Goal: Communication & Community: Answer question/provide support

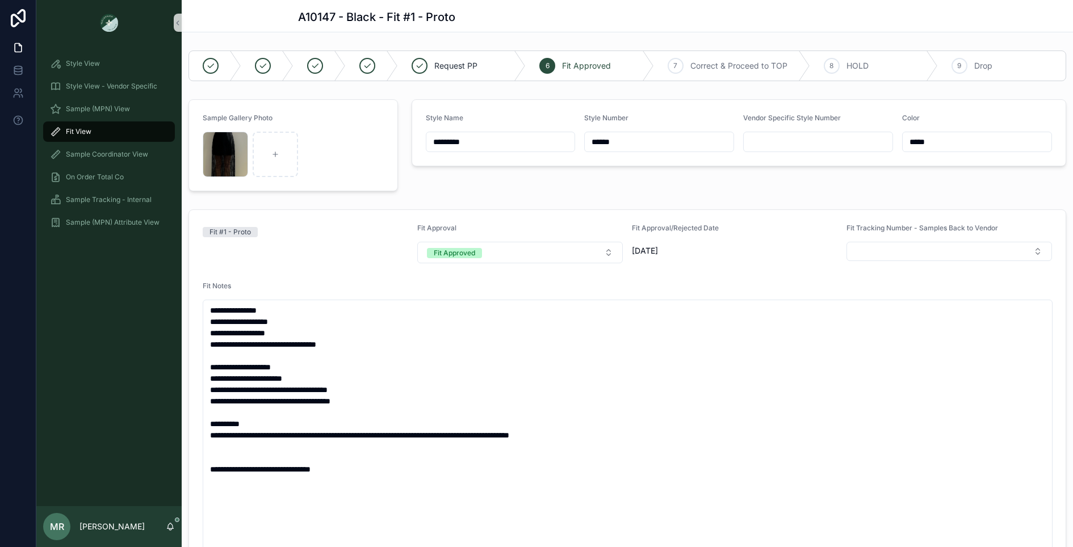
scroll to position [328, 0]
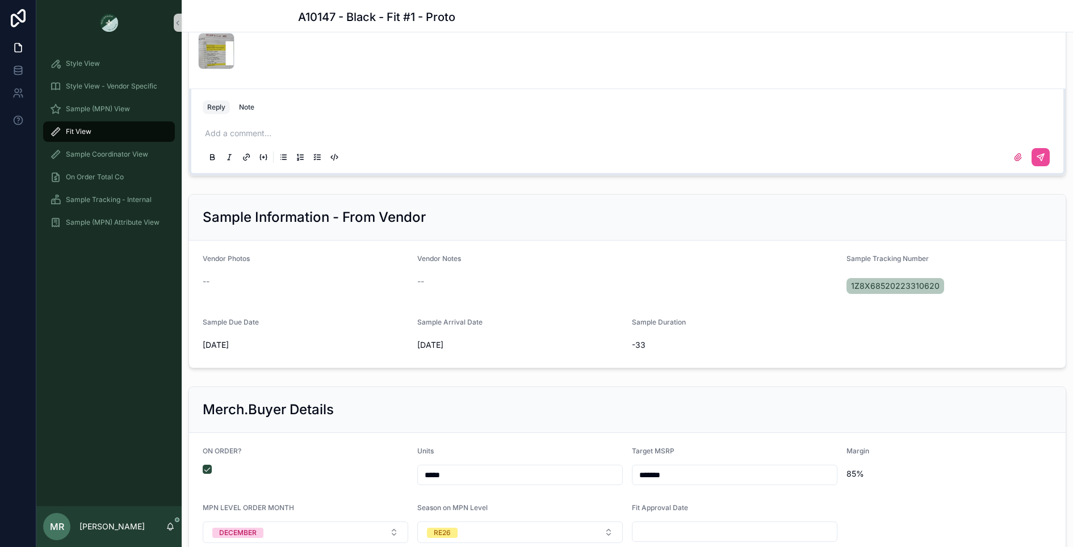
click at [89, 132] on span "Fit View" at bounding box center [79, 131] width 26 height 9
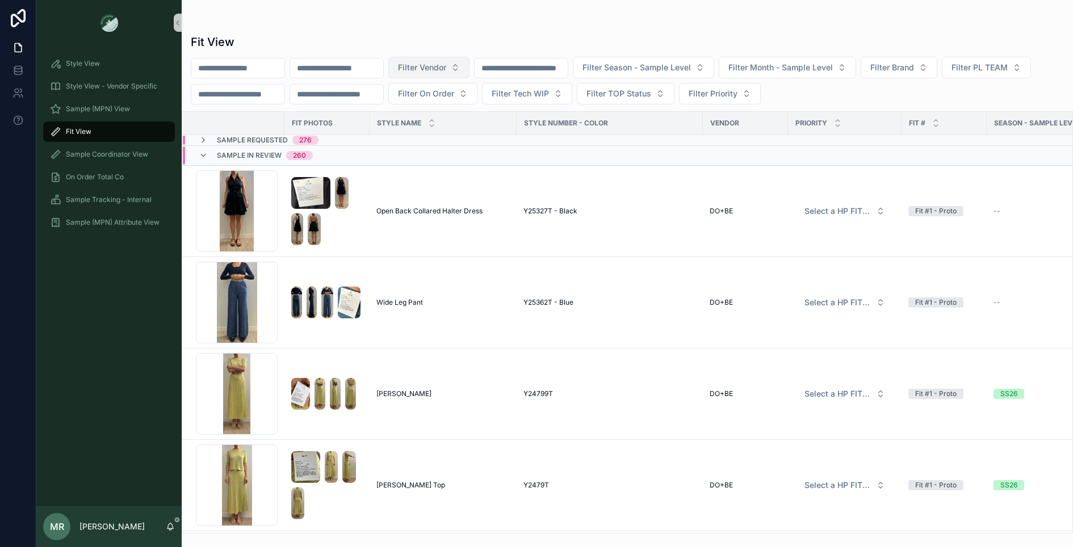
click at [446, 67] on span "Filter Vendor" at bounding box center [422, 67] width 48 height 11
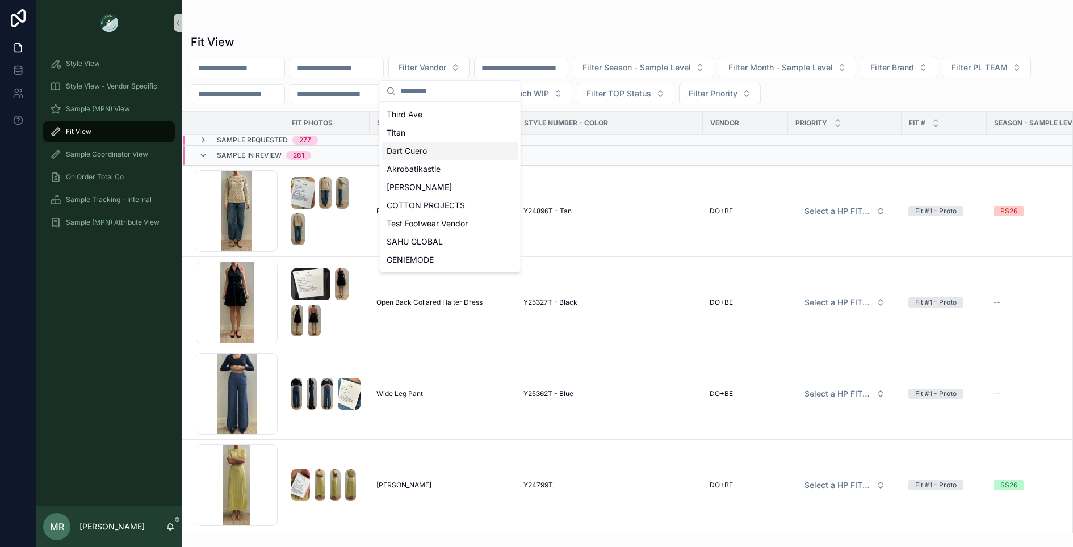
scroll to position [506, 0]
click at [427, 262] on span "WILLOW&ELLE" at bounding box center [415, 261] width 56 height 11
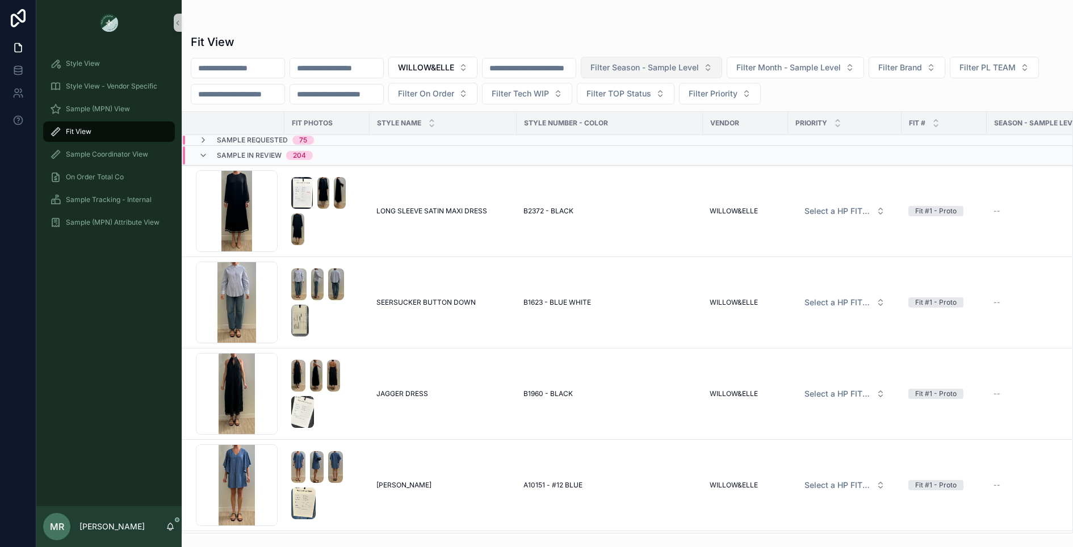
click at [699, 73] on span "Filter Season - Sample Level" at bounding box center [645, 67] width 108 height 11
click at [639, 133] on div "PS26" at bounding box center [682, 131] width 136 height 18
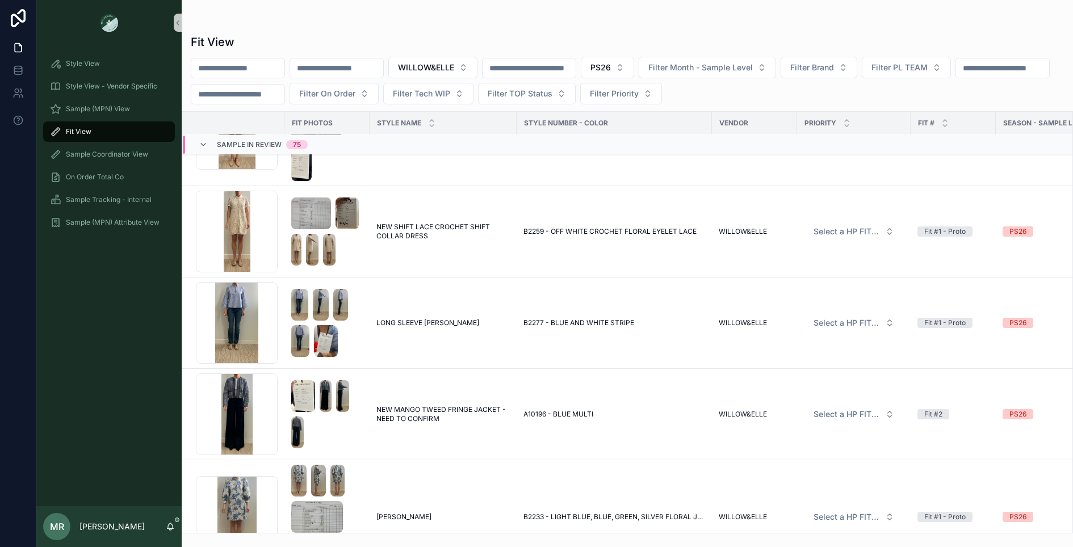
scroll to position [4497, 0]
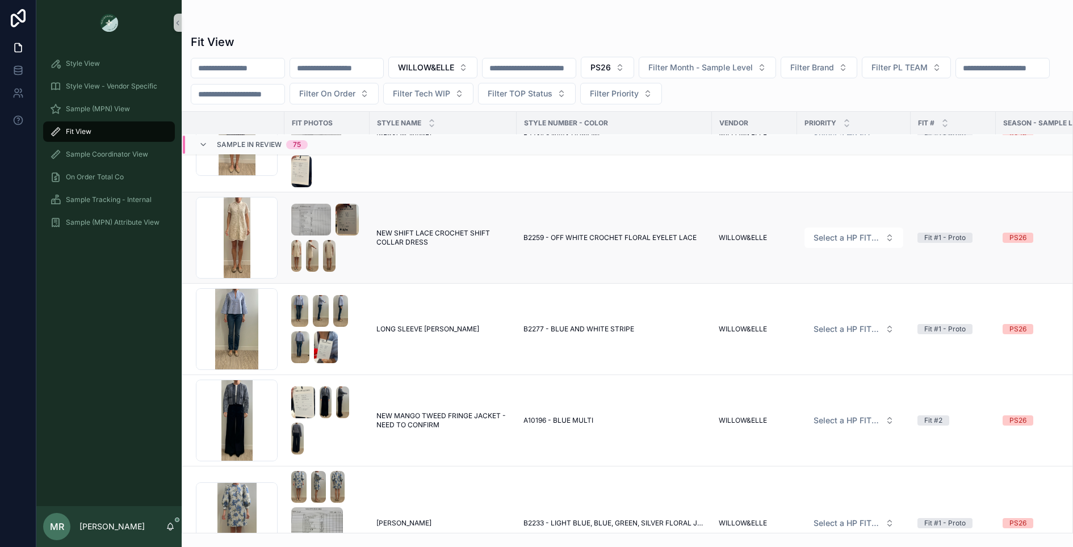
click at [419, 234] on span "NEW SHIFT LACE CROCHET SHIFT COLLAR DRESS" at bounding box center [443, 238] width 133 height 18
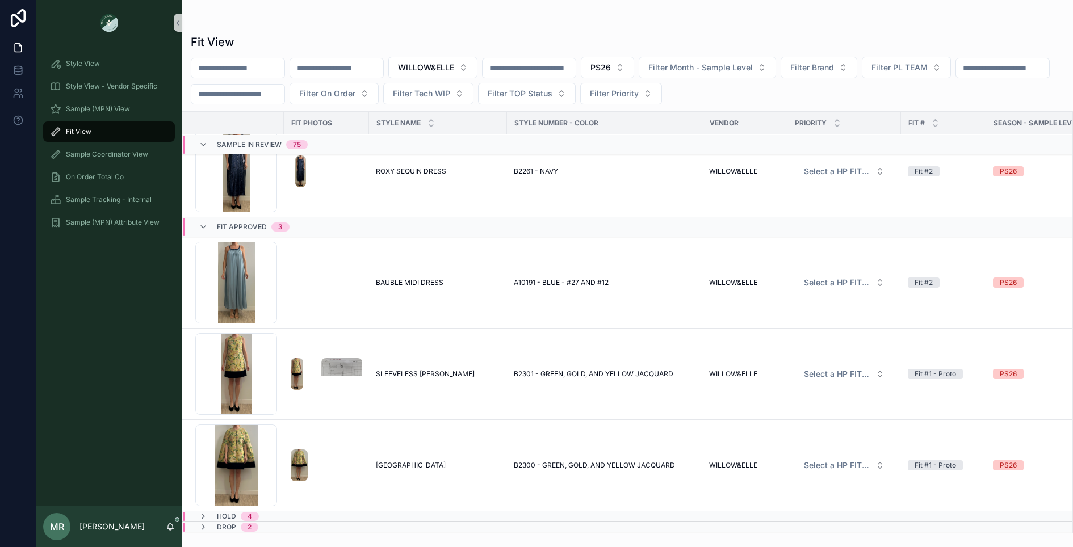
scroll to position [7185, 0]
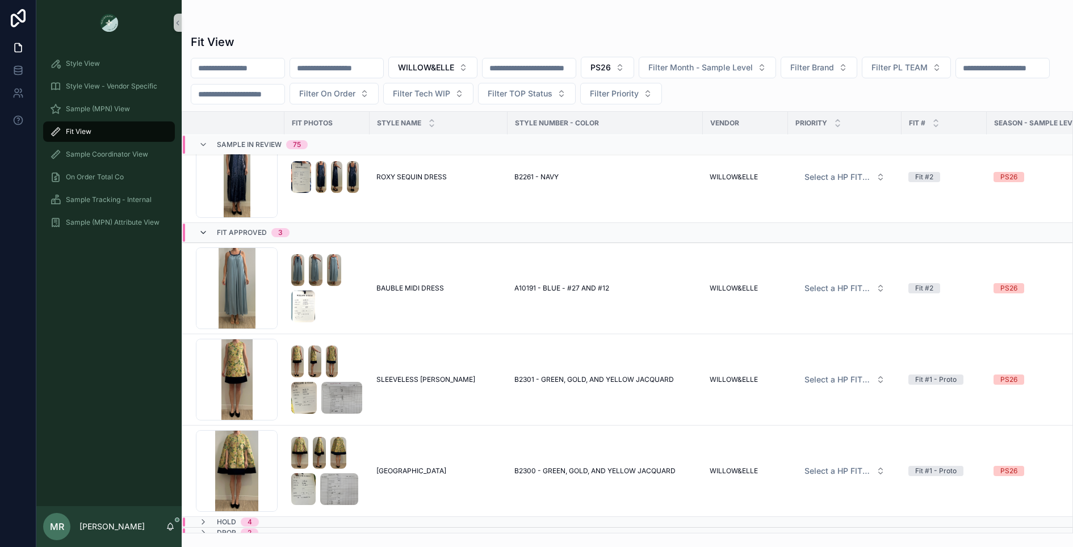
click at [201, 228] on icon "scrollable content" at bounding box center [203, 232] width 9 height 9
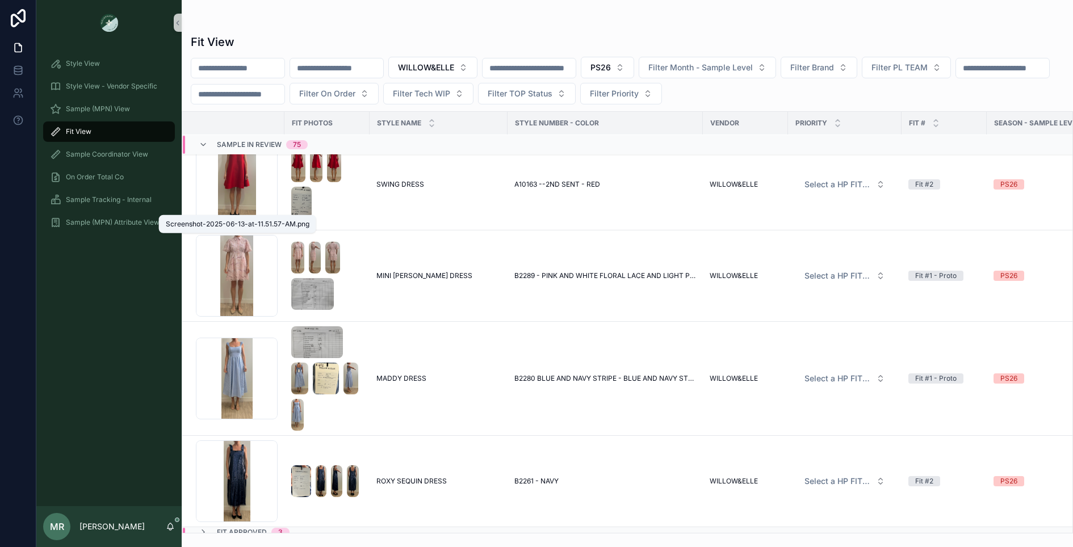
scroll to position [6901, 0]
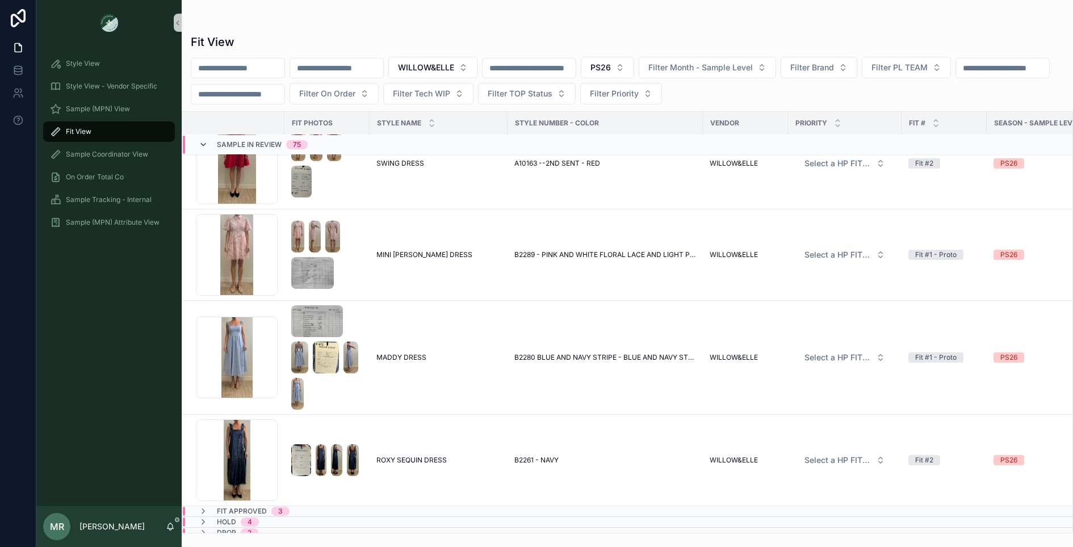
click at [205, 145] on icon "scrollable content" at bounding box center [203, 144] width 9 height 9
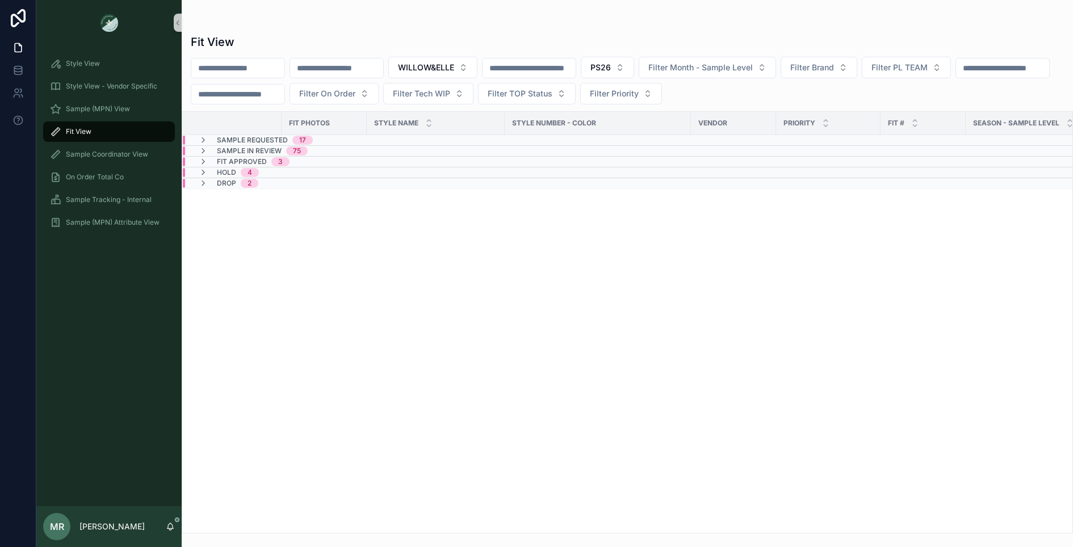
scroll to position [0, 0]
click at [204, 140] on icon "scrollable content" at bounding box center [203, 140] width 9 height 9
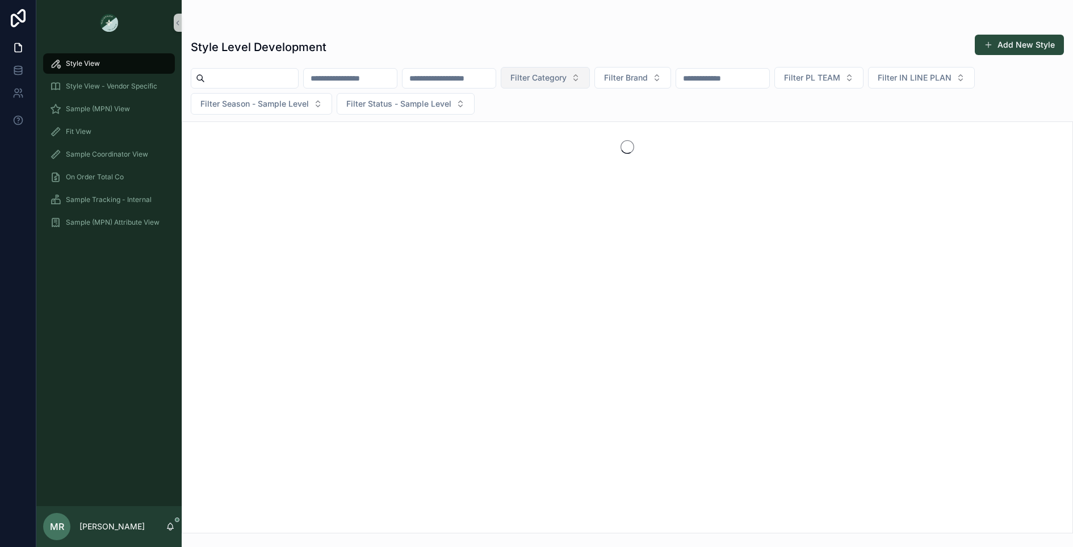
click at [567, 81] on span "Filter Category" at bounding box center [539, 77] width 56 height 11
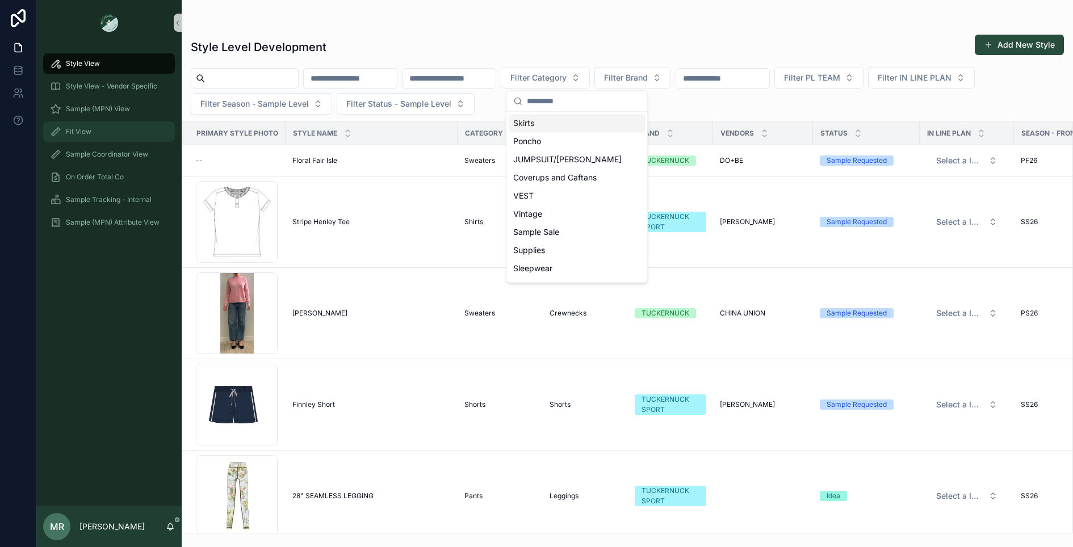
click at [112, 133] on div "Fit View" at bounding box center [109, 132] width 118 height 18
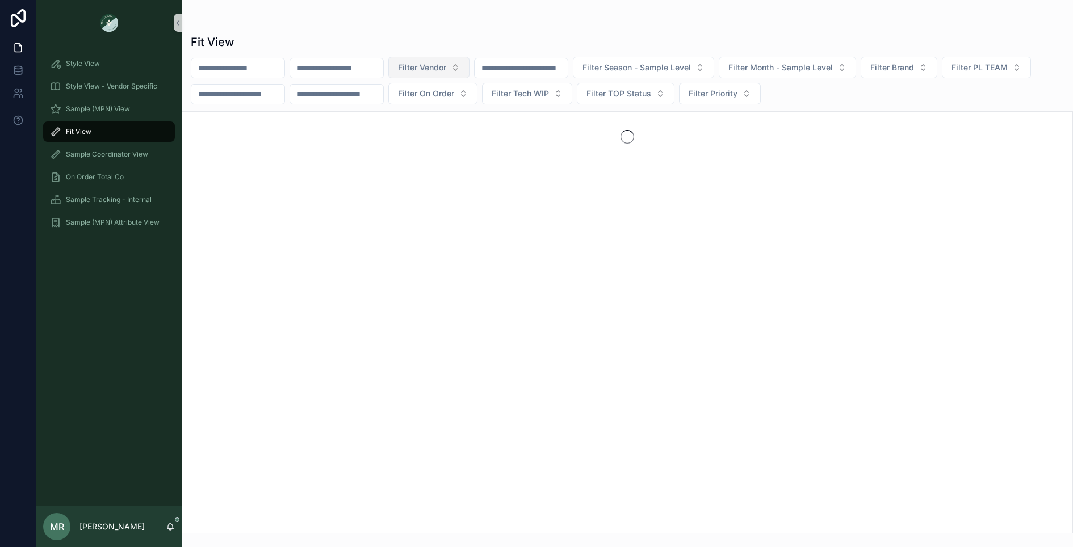
click at [470, 69] on button "Filter Vendor" at bounding box center [428, 68] width 81 height 22
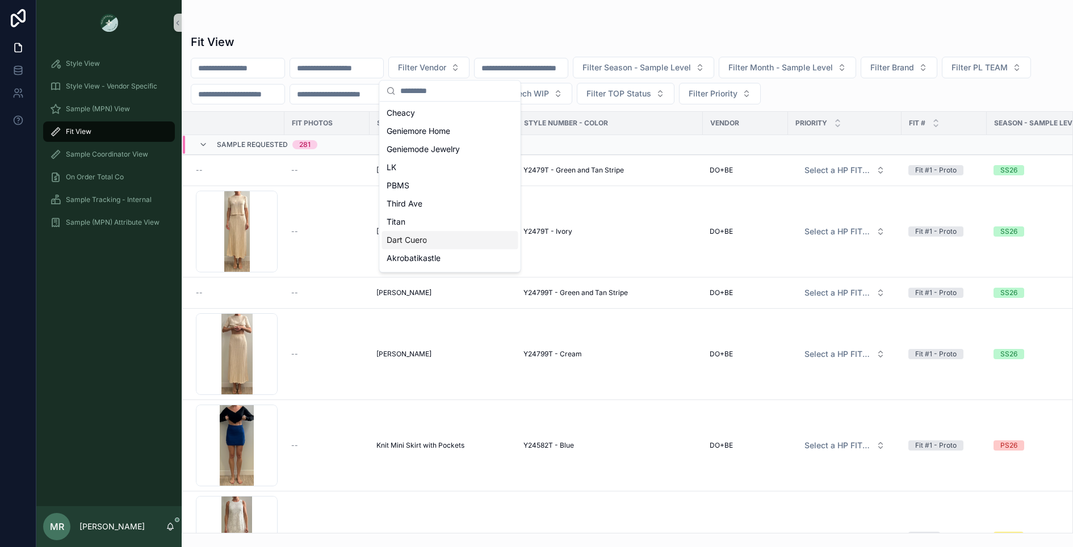
scroll to position [506, 0]
click at [445, 260] on div "WILLOW&ELLE" at bounding box center [450, 261] width 136 height 18
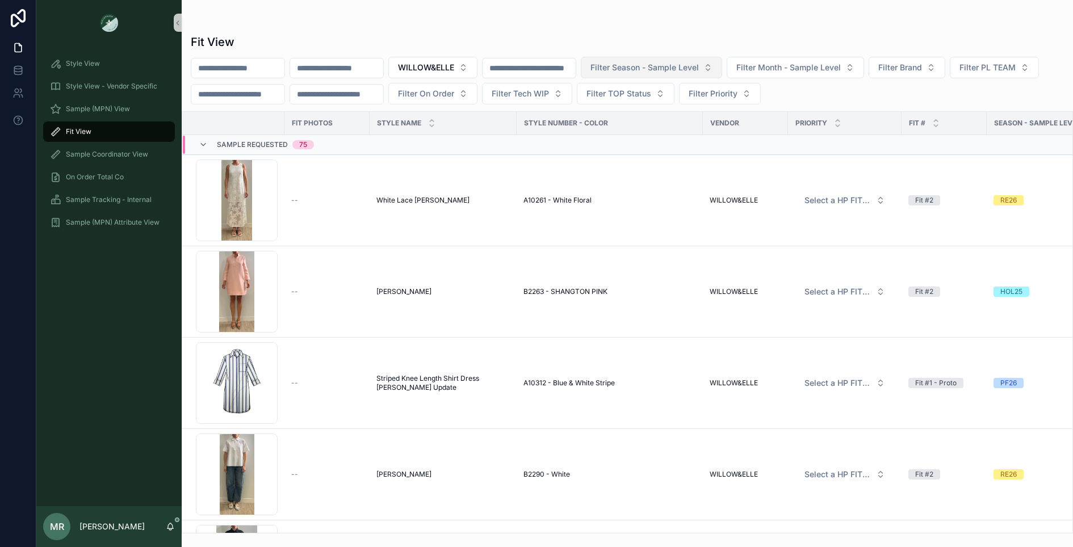
click at [674, 64] on span "Filter Season - Sample Level" at bounding box center [645, 67] width 108 height 11
click at [635, 133] on div "PS26" at bounding box center [682, 131] width 136 height 18
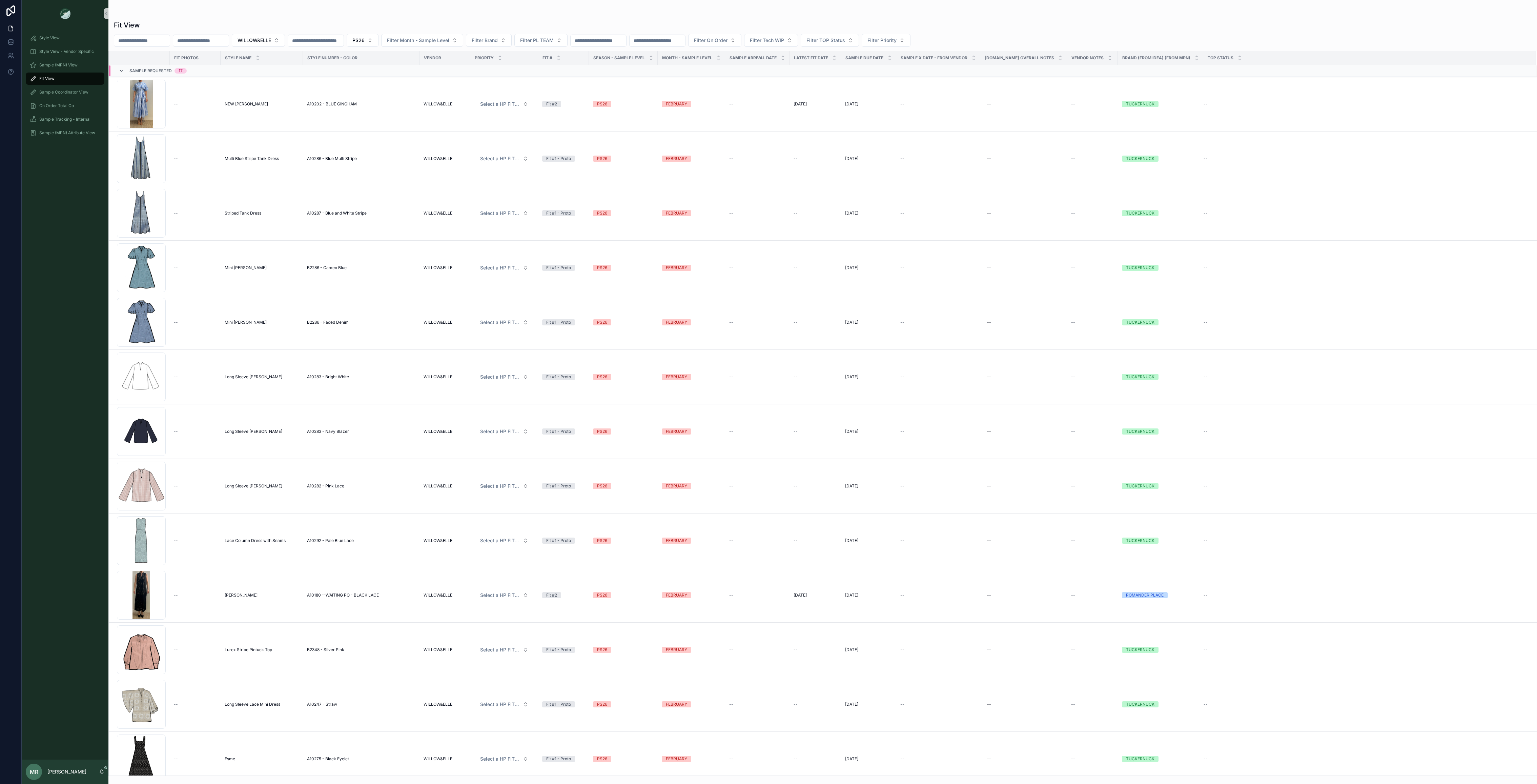
click at [124, 69] on icon at bounding box center [121, 70] width 5 height 5
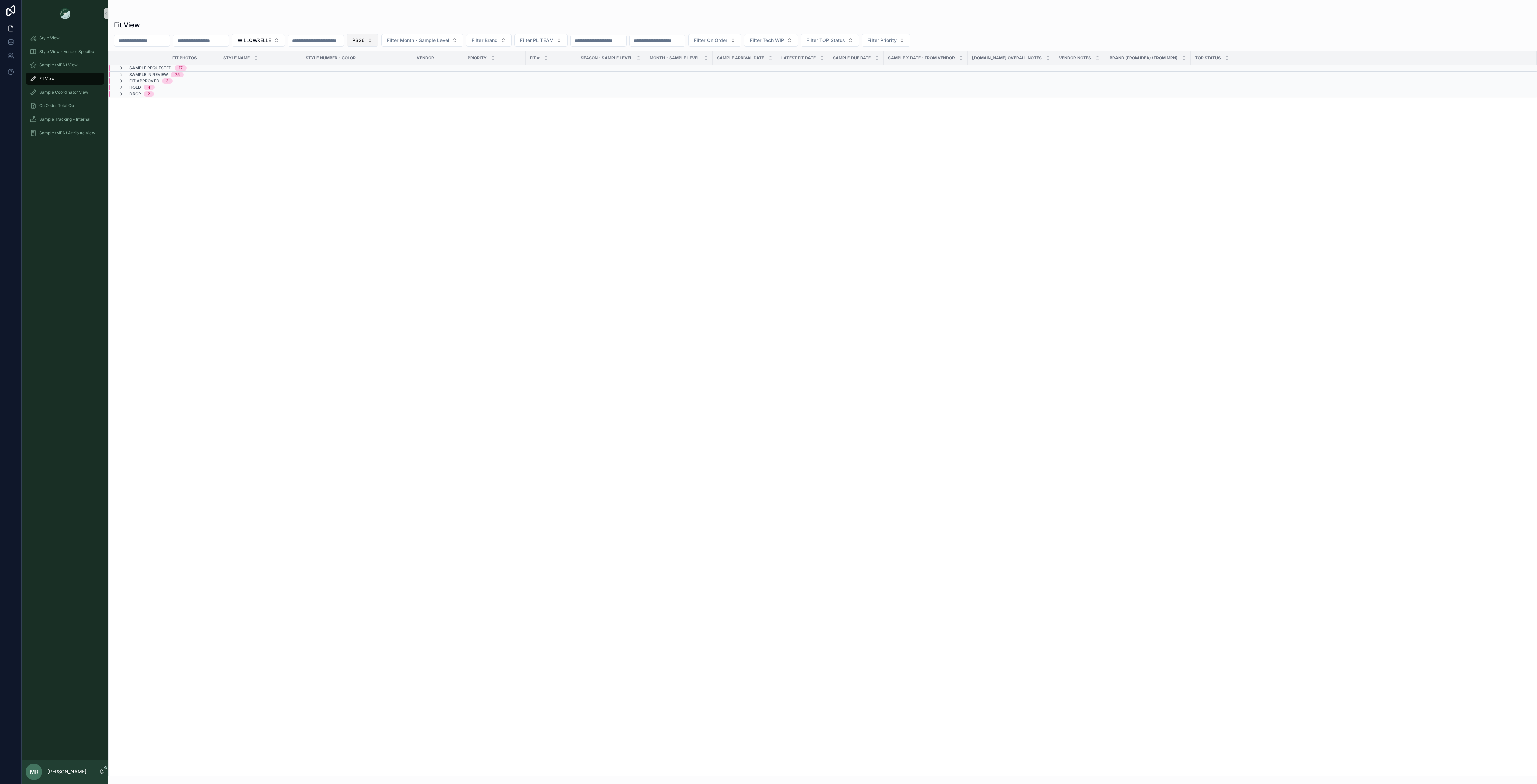
click at [365, 42] on span "PS26" at bounding box center [359, 40] width 12 height 7
click at [365, 81] on div "SS26" at bounding box center [384, 79] width 81 height 11
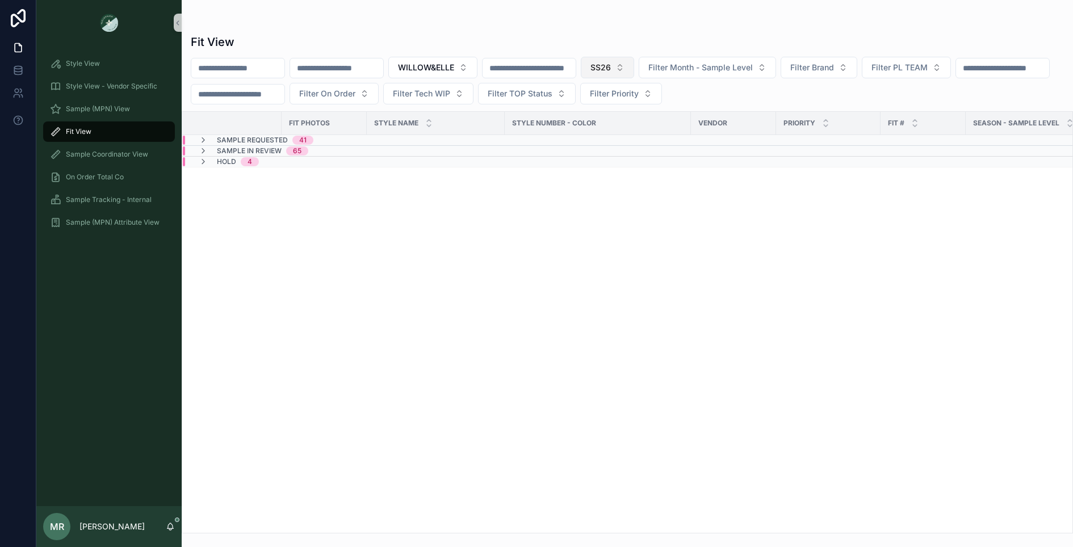
click at [634, 74] on button "SS26" at bounding box center [607, 68] width 53 height 22
click at [582, 186] on div "HOL25" at bounding box center [638, 186] width 136 height 18
click at [205, 140] on icon at bounding box center [203, 140] width 9 height 9
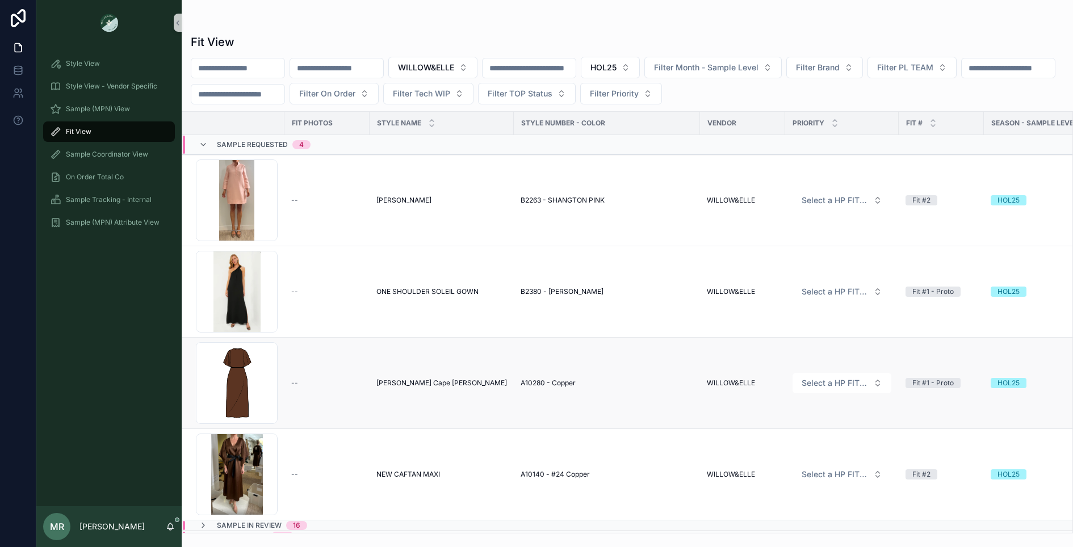
click at [430, 382] on span "[PERSON_NAME] Cape [PERSON_NAME]" at bounding box center [442, 383] width 131 height 9
click at [392, 292] on span "ONE SHOULDER SOLEIL GOWN" at bounding box center [428, 291] width 102 height 9
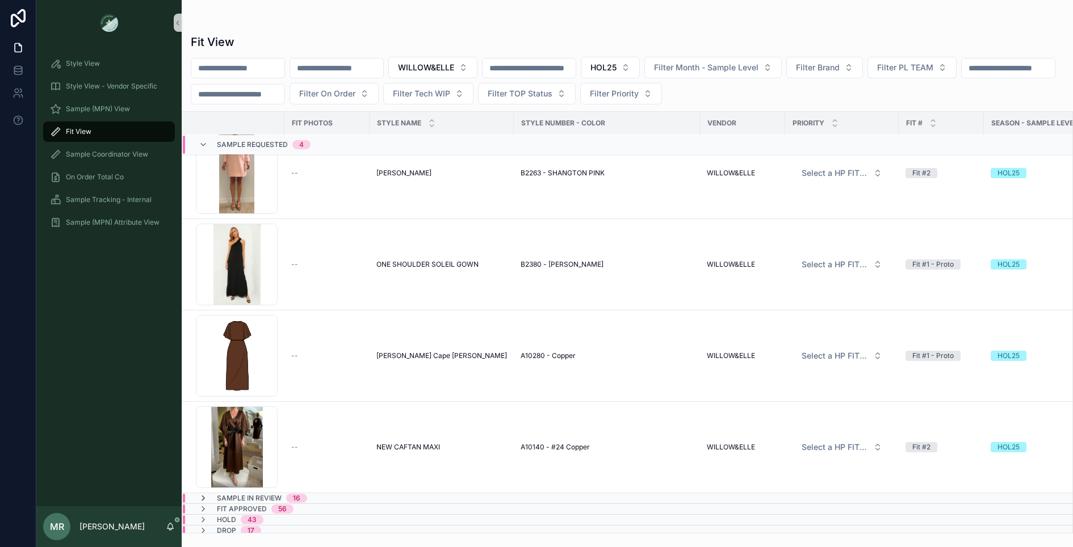
click at [206, 497] on icon at bounding box center [203, 498] width 9 height 9
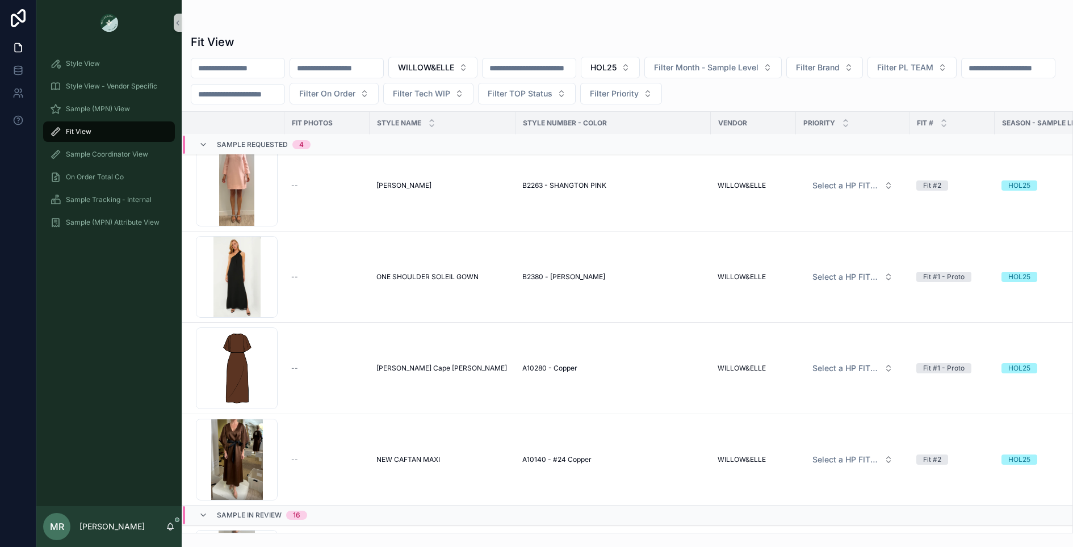
scroll to position [0, 0]
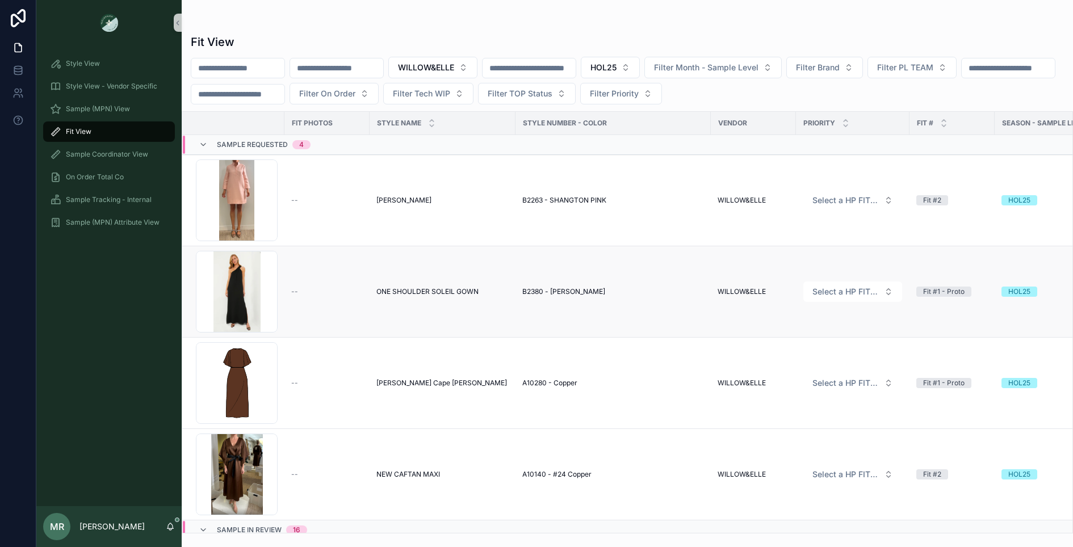
click at [425, 285] on td "ONE SHOULDER SOLEIL GOWN ONE SHOULDER SOLEIL GOWN" at bounding box center [443, 291] width 146 height 91
click at [425, 293] on span "ONE SHOULDER SOLEIL GOWN" at bounding box center [428, 291] width 102 height 9
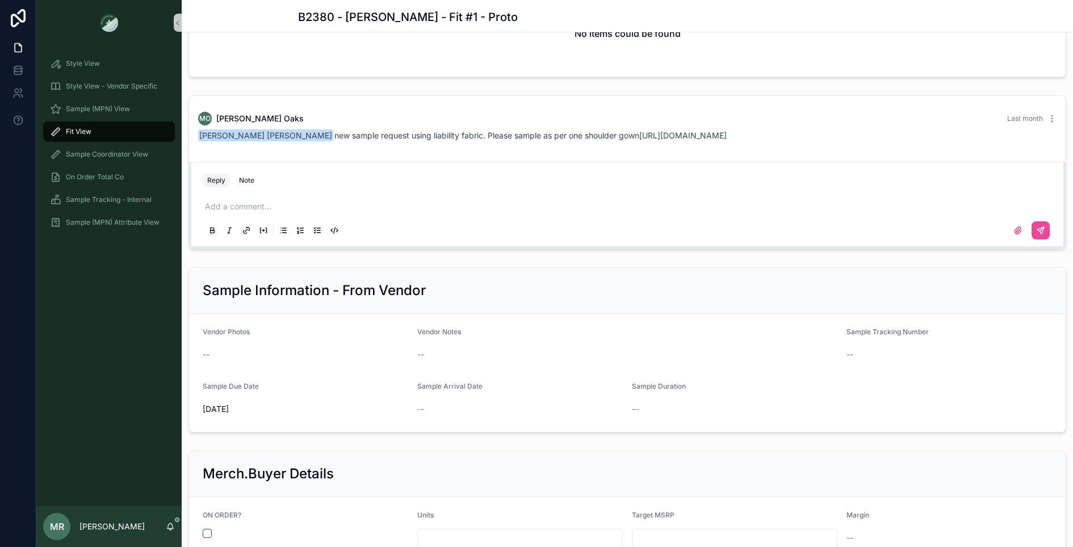
scroll to position [793, 0]
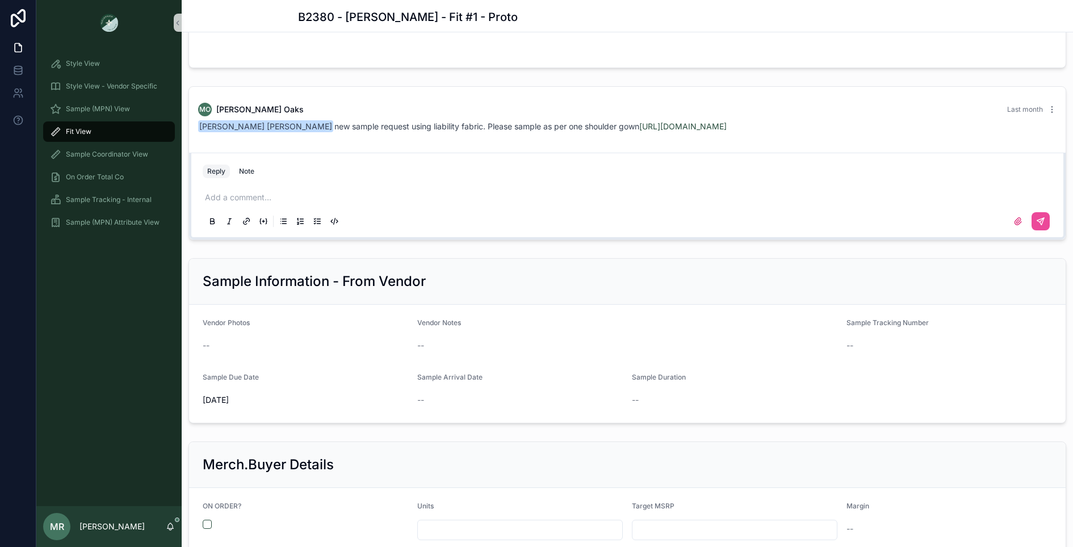
click at [290, 187] on div "Add a comment..." at bounding box center [628, 209] width 850 height 48
click at [265, 193] on p at bounding box center [630, 197] width 850 height 11
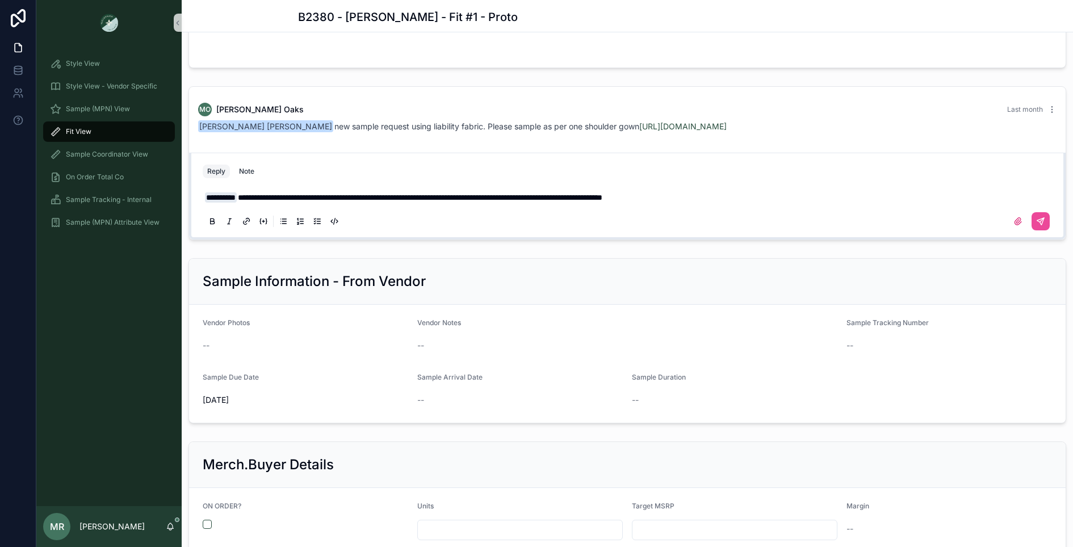
click at [603, 194] on span "**********" at bounding box center [420, 198] width 365 height 8
click at [729, 194] on p "**********" at bounding box center [630, 197] width 850 height 11
drag, startPoint x: 555, startPoint y: 194, endPoint x: 451, endPoint y: 192, distance: 104.5
click at [450, 194] on span "**********" at bounding box center [421, 198] width 367 height 8
click at [562, 197] on span "**********" at bounding box center [403, 198] width 331 height 8
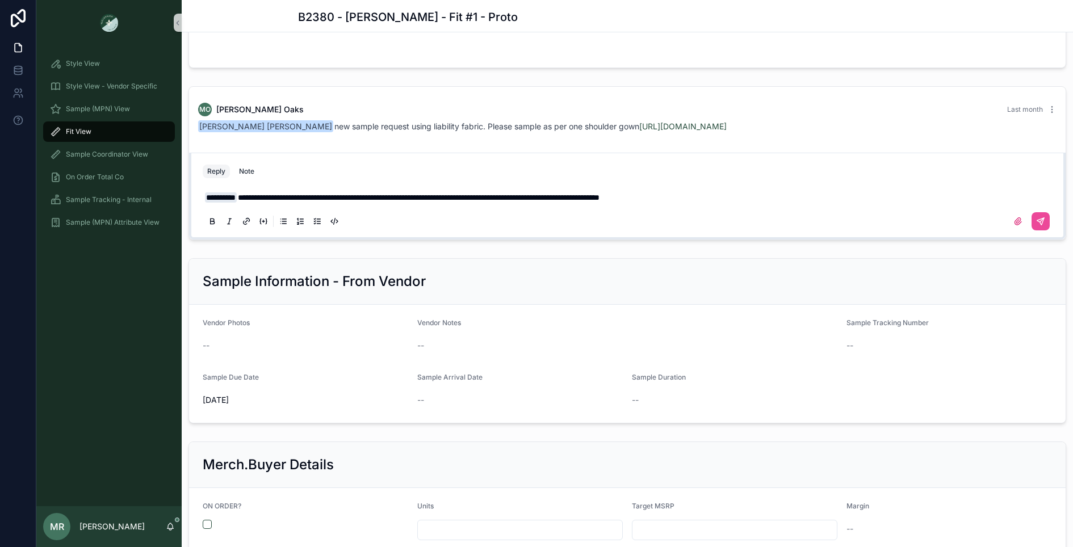
click at [750, 197] on p "**********" at bounding box center [630, 197] width 850 height 11
drag, startPoint x: 732, startPoint y: 193, endPoint x: 248, endPoint y: 190, distance: 484.4
click at [246, 192] on p "**********" at bounding box center [630, 197] width 850 height 11
click at [1040, 219] on icon at bounding box center [1040, 221] width 9 height 9
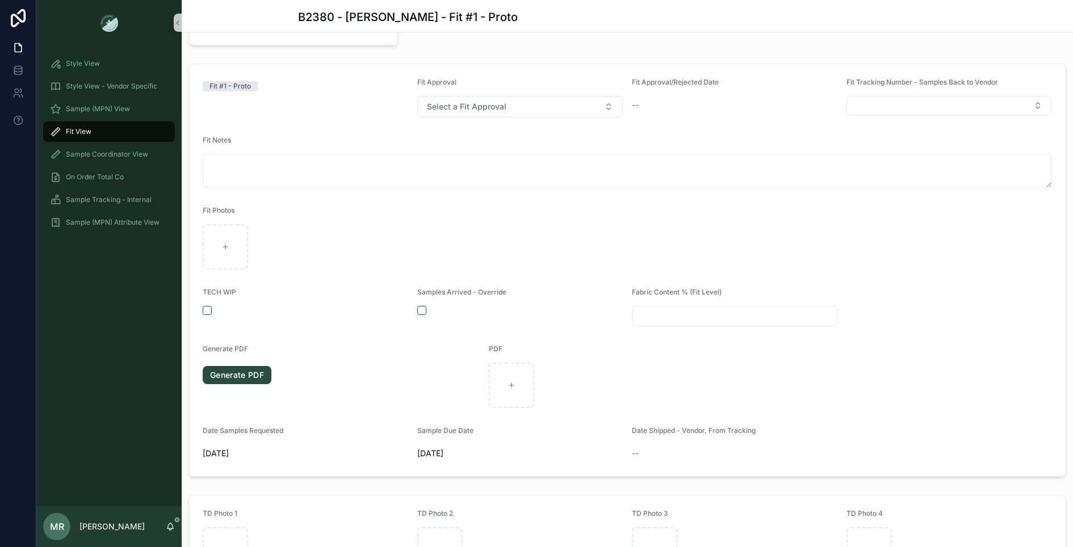
scroll to position [0, 0]
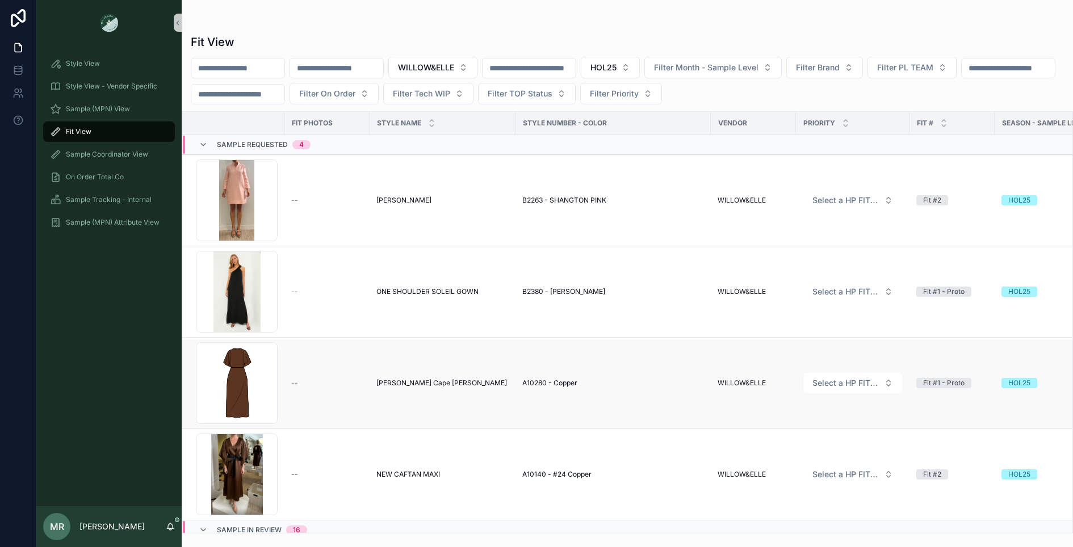
click at [417, 383] on span "[PERSON_NAME] Cape [PERSON_NAME]" at bounding box center [442, 383] width 131 height 9
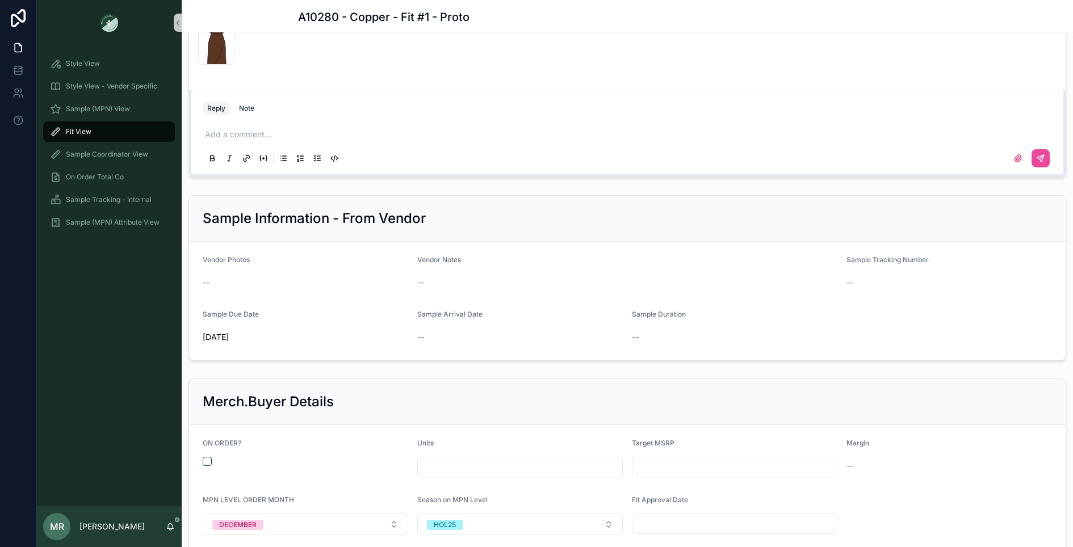
scroll to position [938, 0]
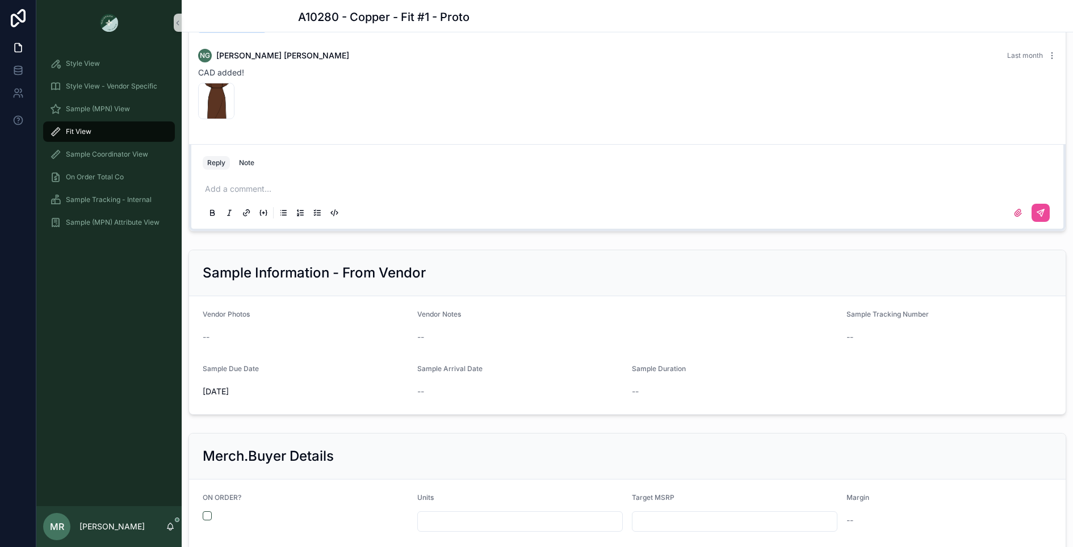
click at [228, 193] on div "Add a comment..." at bounding box center [628, 201] width 850 height 48
click at [228, 189] on p at bounding box center [630, 188] width 850 height 11
click at [201, 185] on div "**********" at bounding box center [627, 200] width 863 height 57
click at [207, 187] on span "**********" at bounding box center [386, 189] width 362 height 8
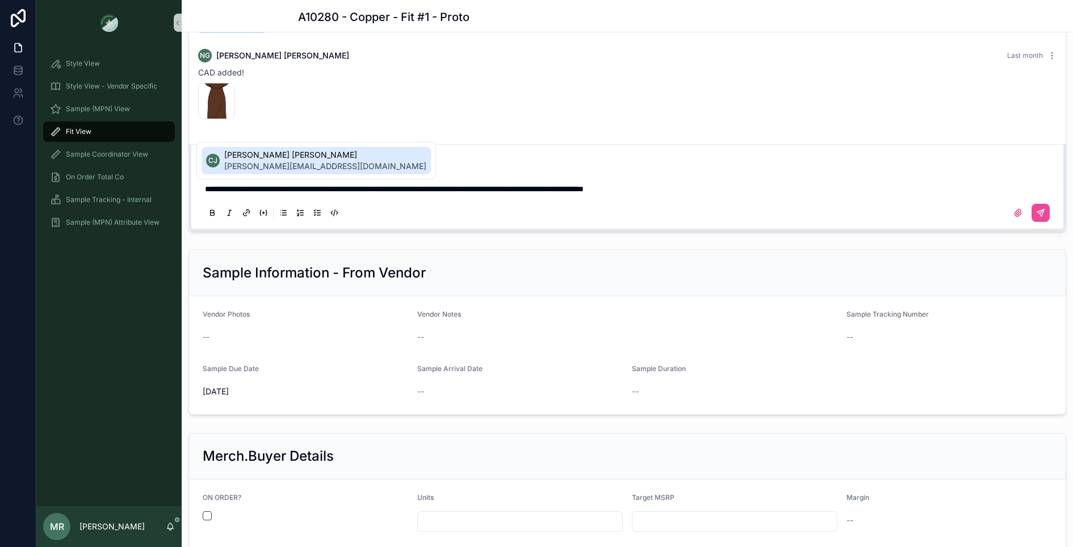
click at [246, 161] on span "[PERSON_NAME][EMAIL_ADDRESS][DOMAIN_NAME]" at bounding box center [325, 166] width 202 height 11
click at [252, 185] on span "**********" at bounding box center [420, 189] width 365 height 8
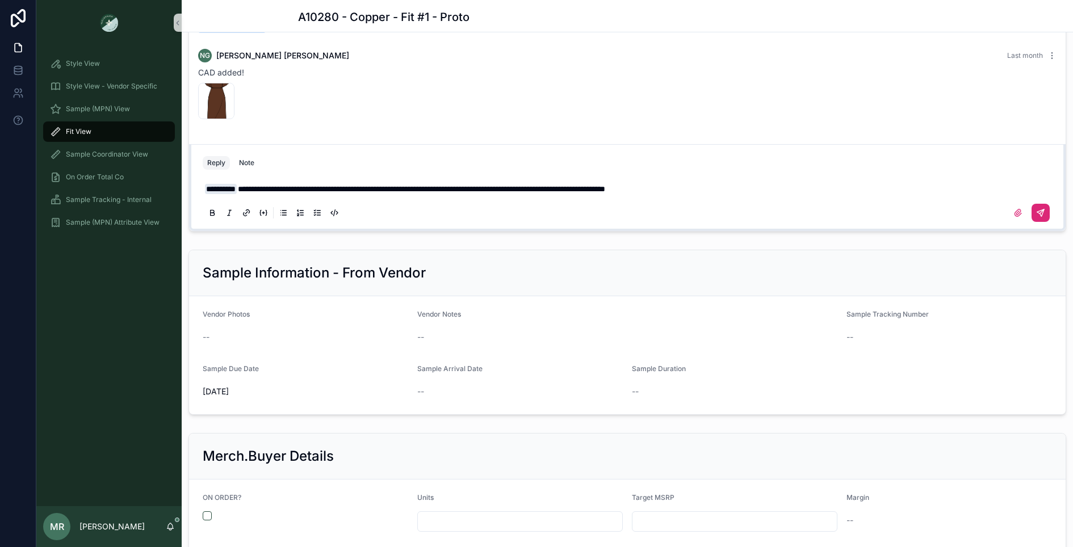
click at [1043, 210] on icon at bounding box center [1040, 212] width 9 height 9
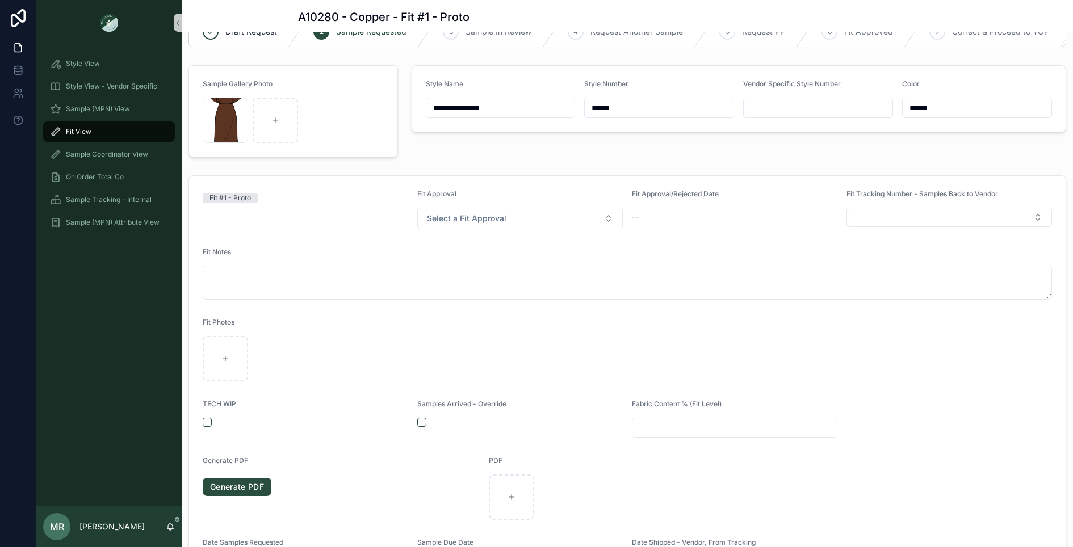
scroll to position [0, 0]
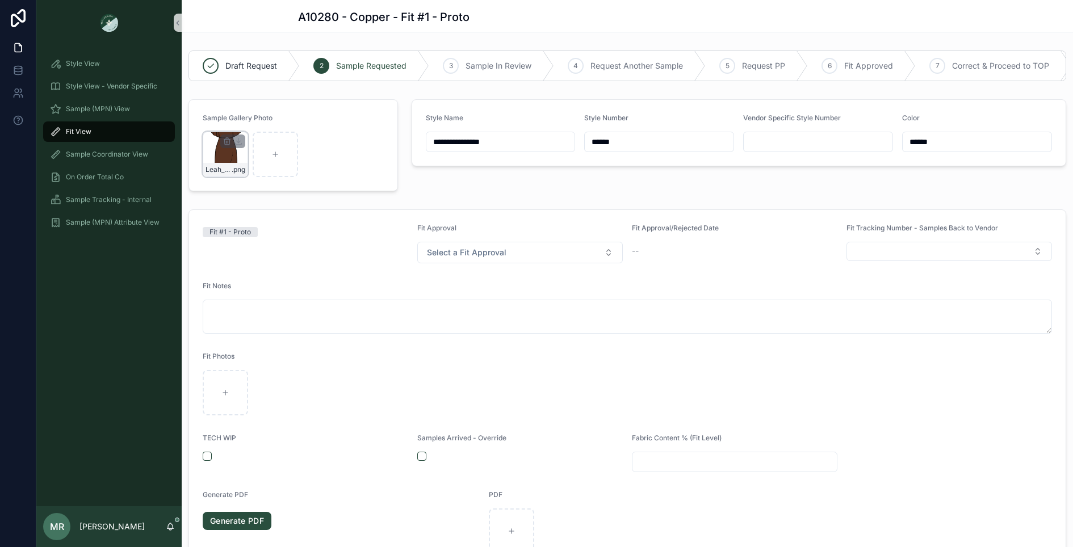
click at [227, 152] on div "Leah_Copper .png" at bounding box center [225, 154] width 45 height 45
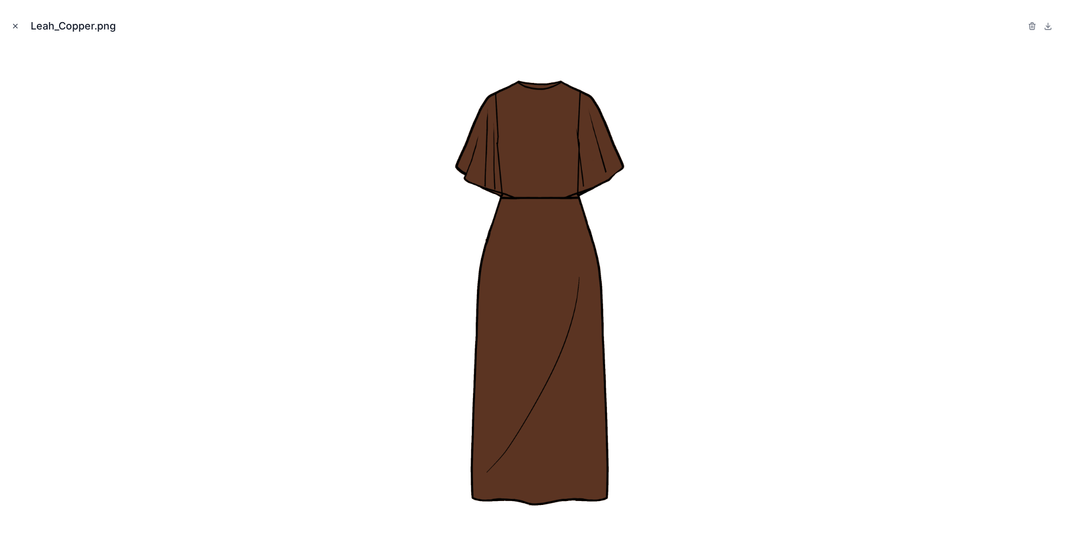
click at [18, 26] on icon "Close modal" at bounding box center [15, 26] width 8 height 8
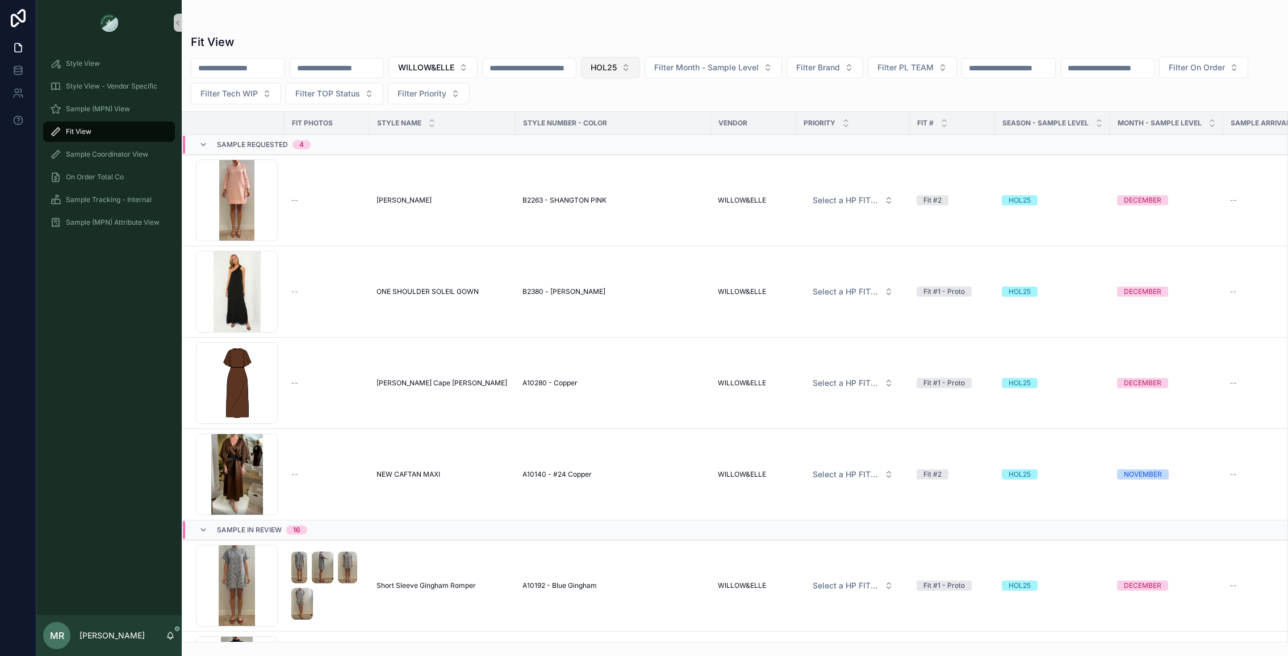
click at [617, 69] on span "HOL25" at bounding box center [604, 67] width 26 height 11
click at [330, 438] on td "--" at bounding box center [327, 474] width 85 height 91
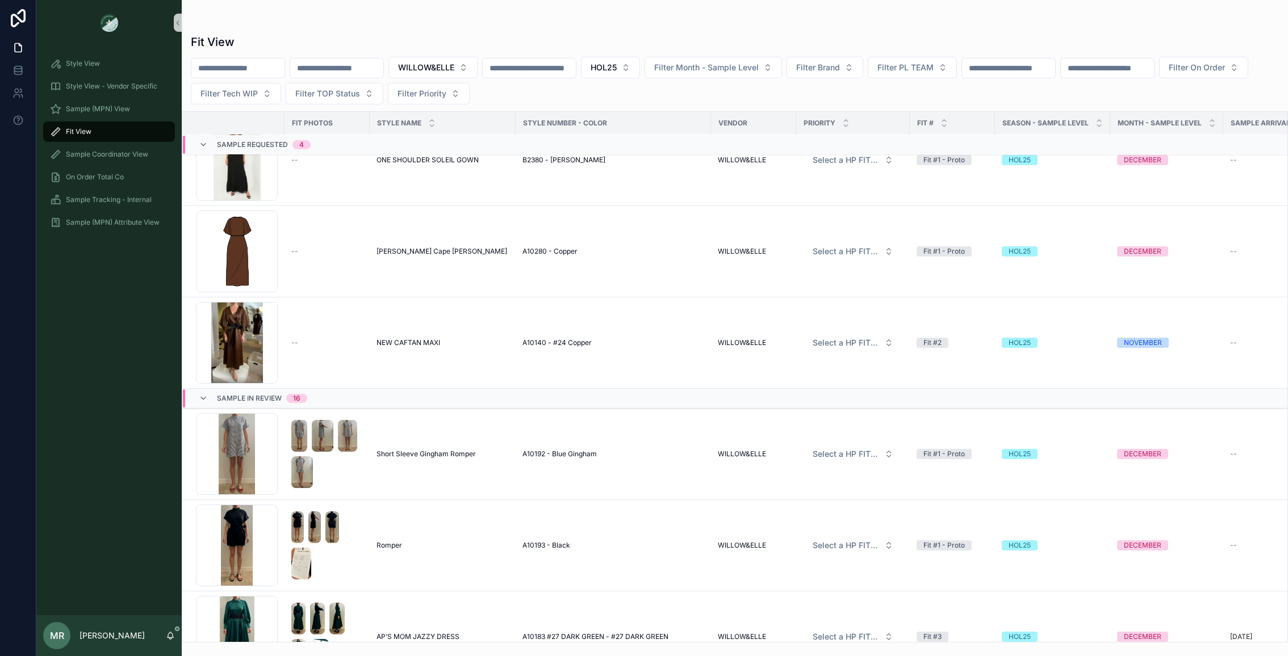
scroll to position [131, 0]
click at [202, 398] on icon at bounding box center [203, 399] width 9 height 9
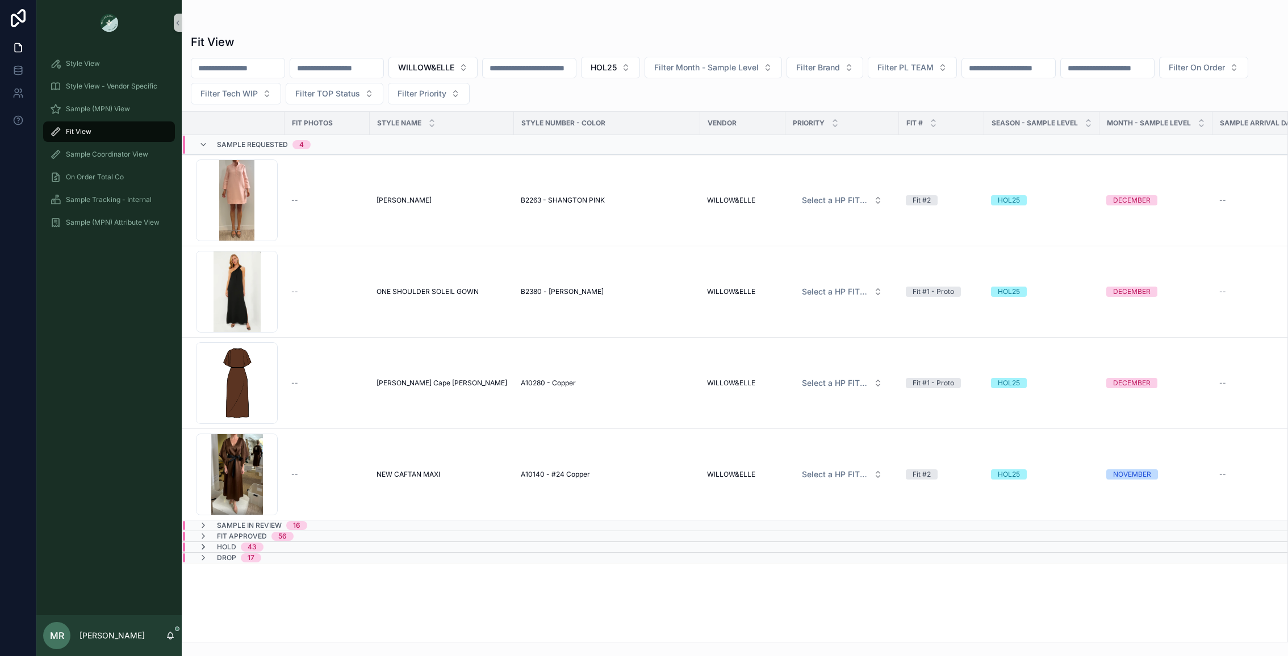
click at [202, 546] on icon at bounding box center [203, 547] width 9 height 9
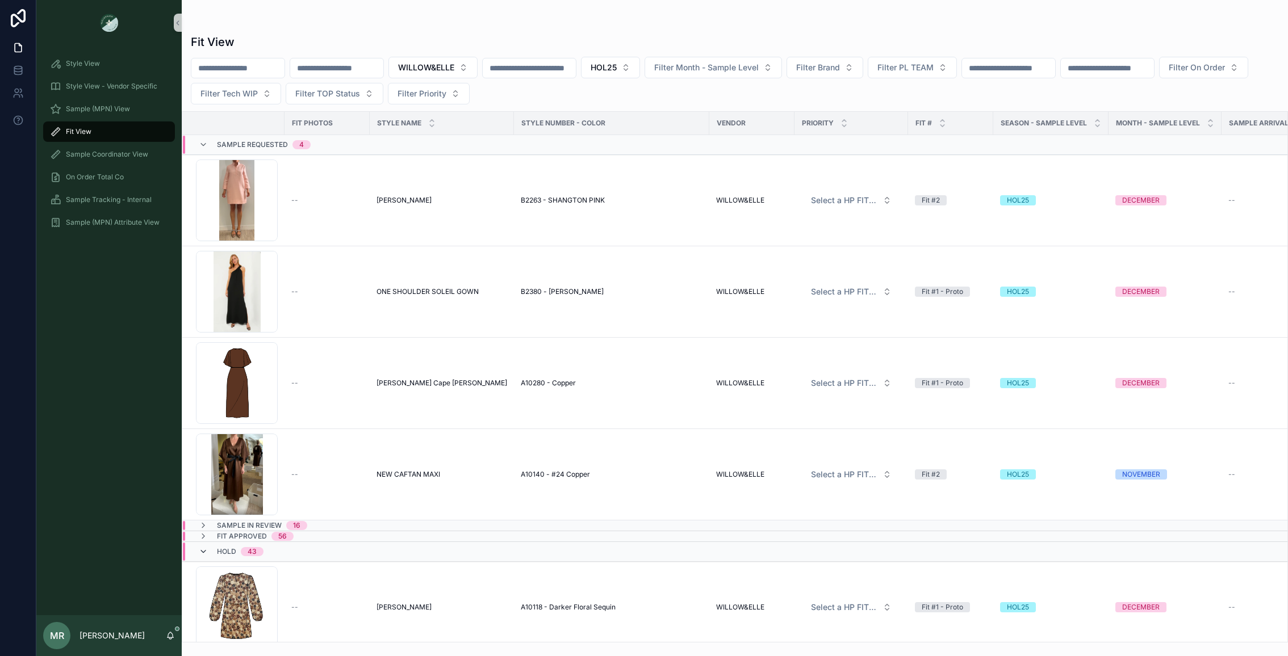
click at [202, 547] on icon at bounding box center [203, 551] width 9 height 9
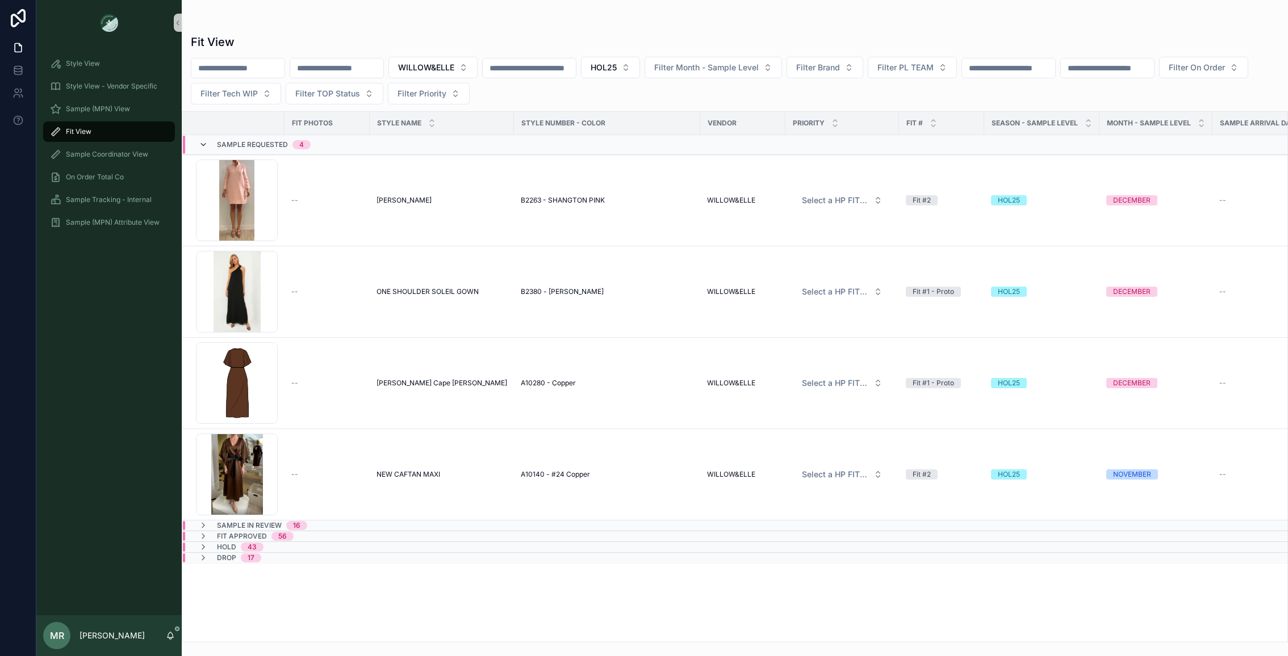
click at [202, 140] on icon at bounding box center [203, 144] width 9 height 9
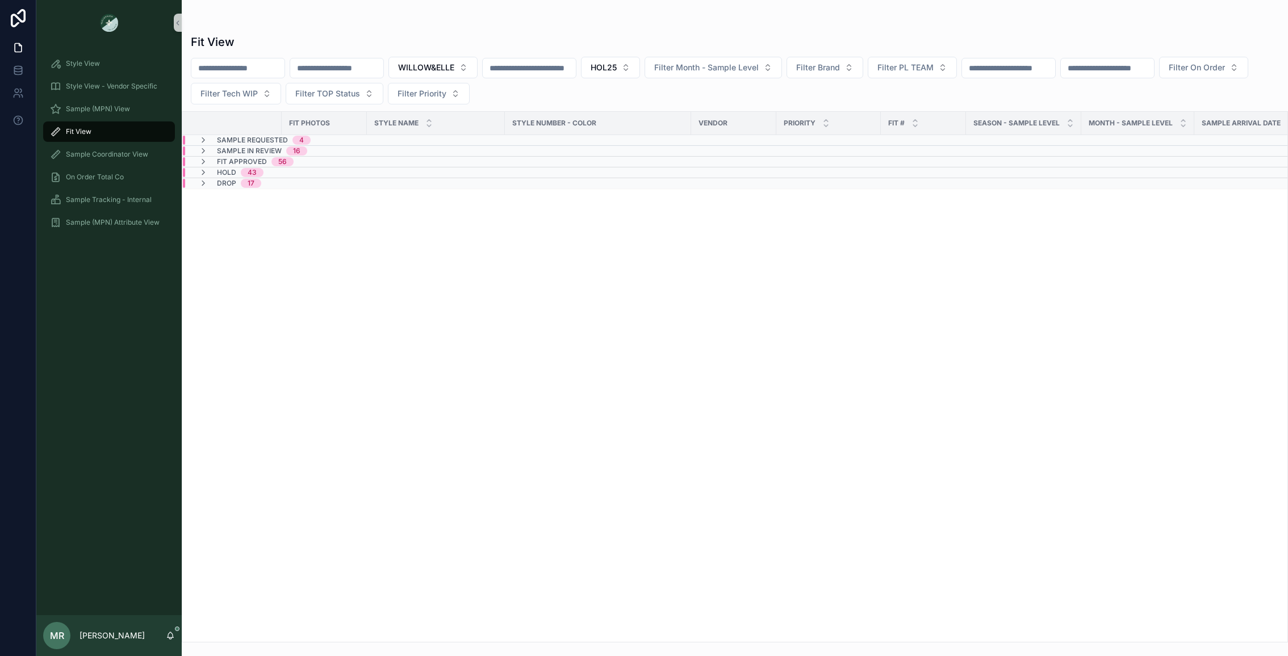
click at [228, 150] on span "Sample In Review" at bounding box center [249, 151] width 65 height 9
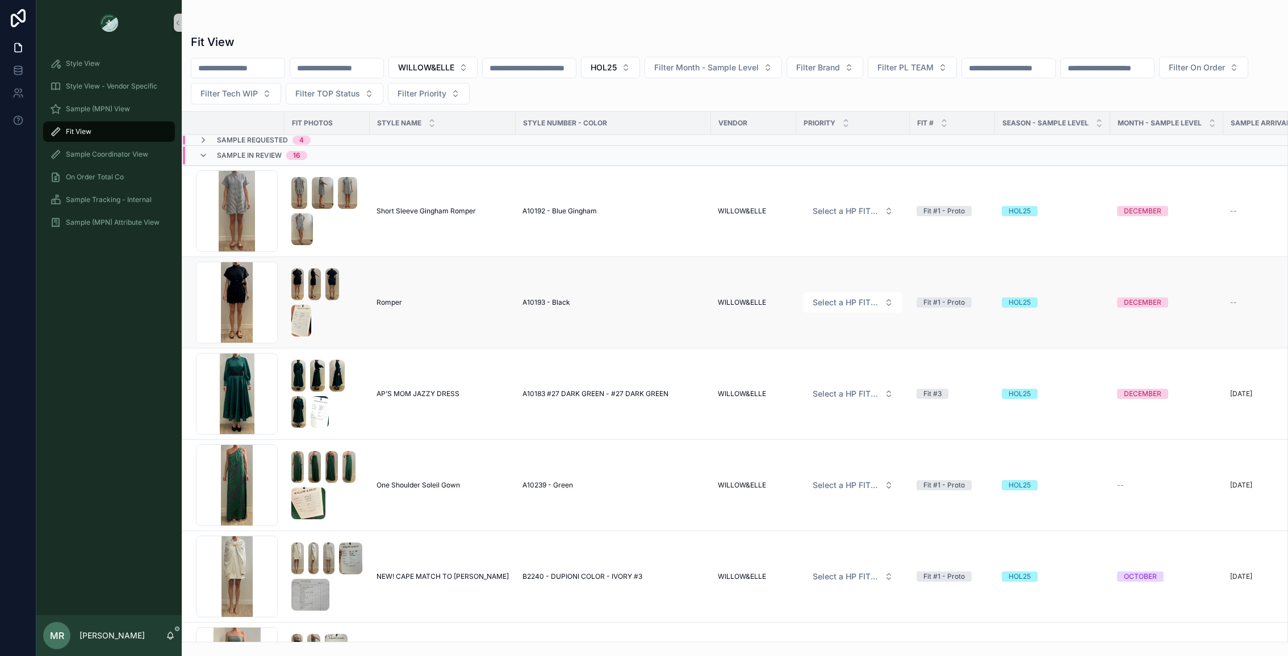
click at [385, 298] on span "Romper" at bounding box center [390, 302] width 26 height 9
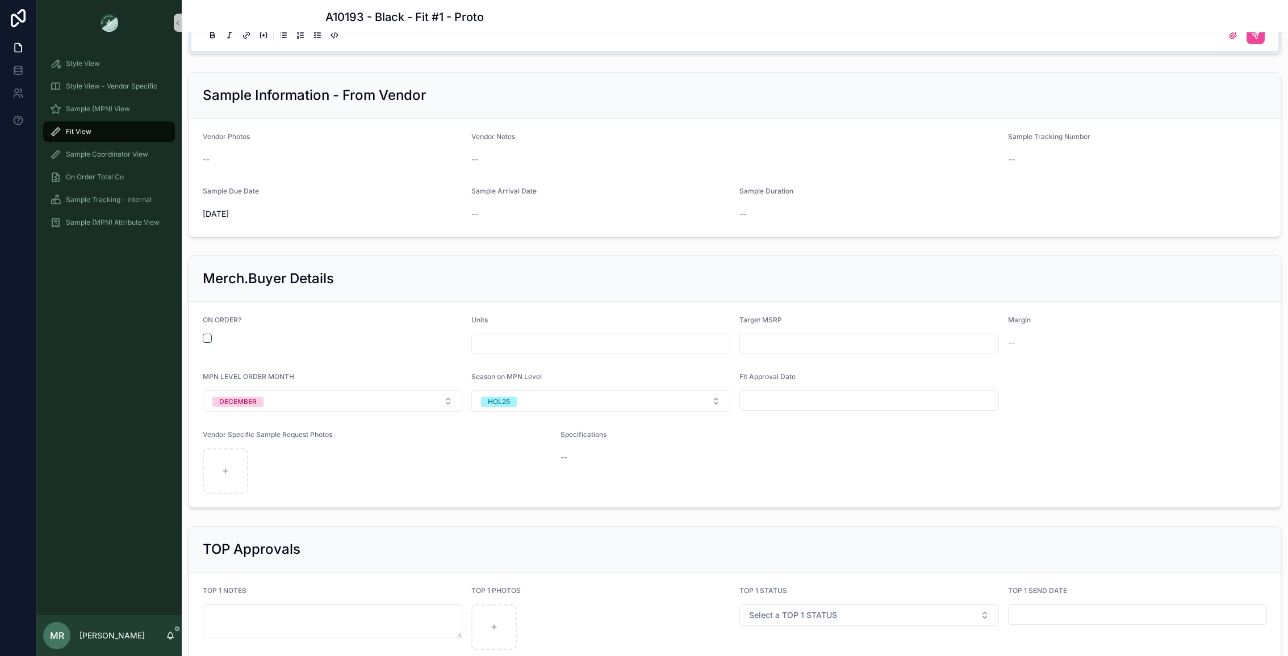
scroll to position [1090, 0]
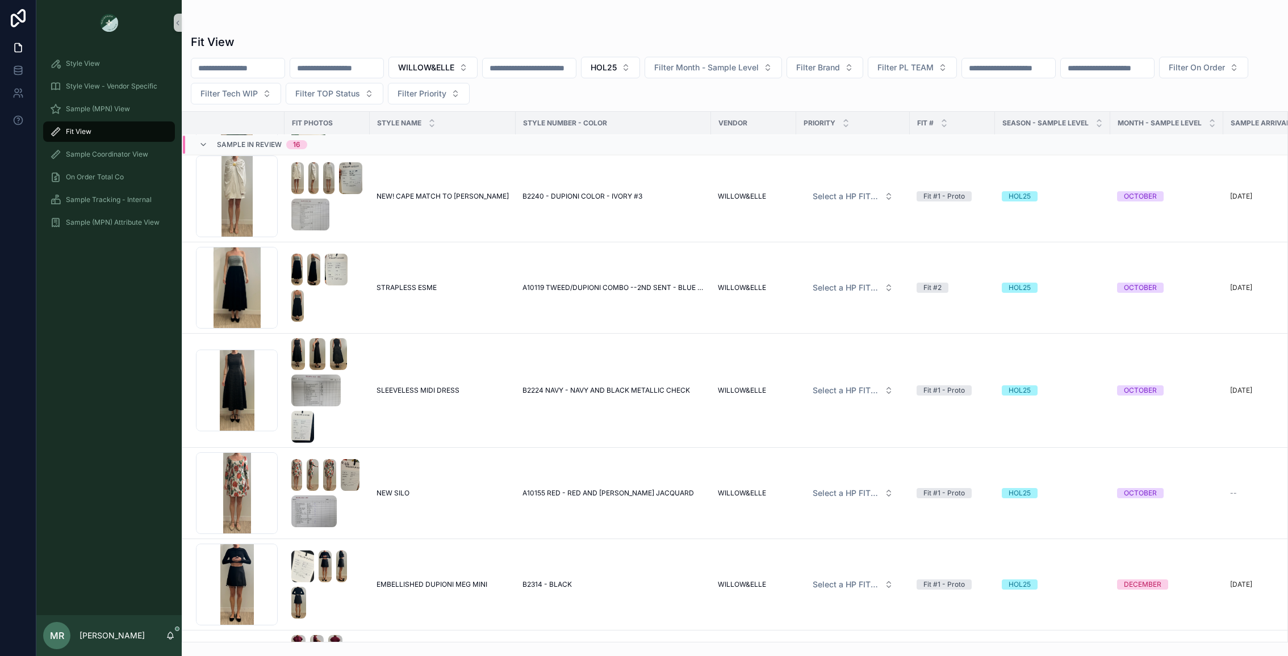
scroll to position [389, 0]
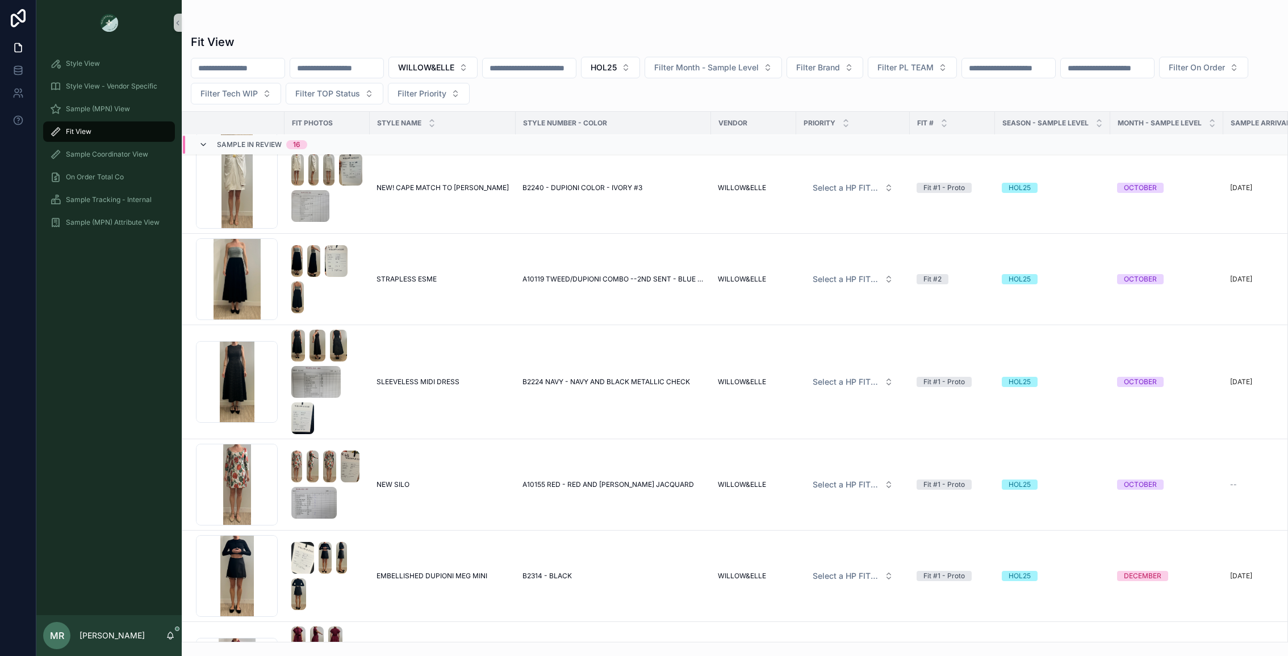
click at [203, 143] on icon at bounding box center [203, 144] width 9 height 9
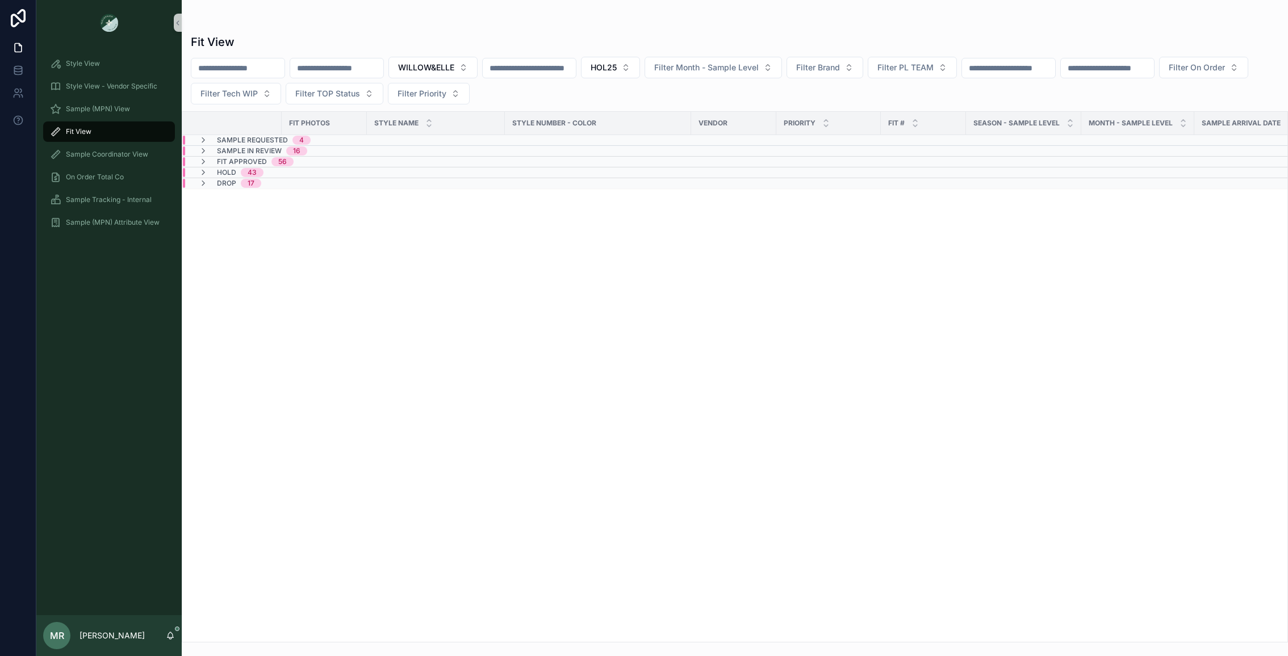
click at [195, 138] on div "Sample Requested 4" at bounding box center [254, 140] width 139 height 9
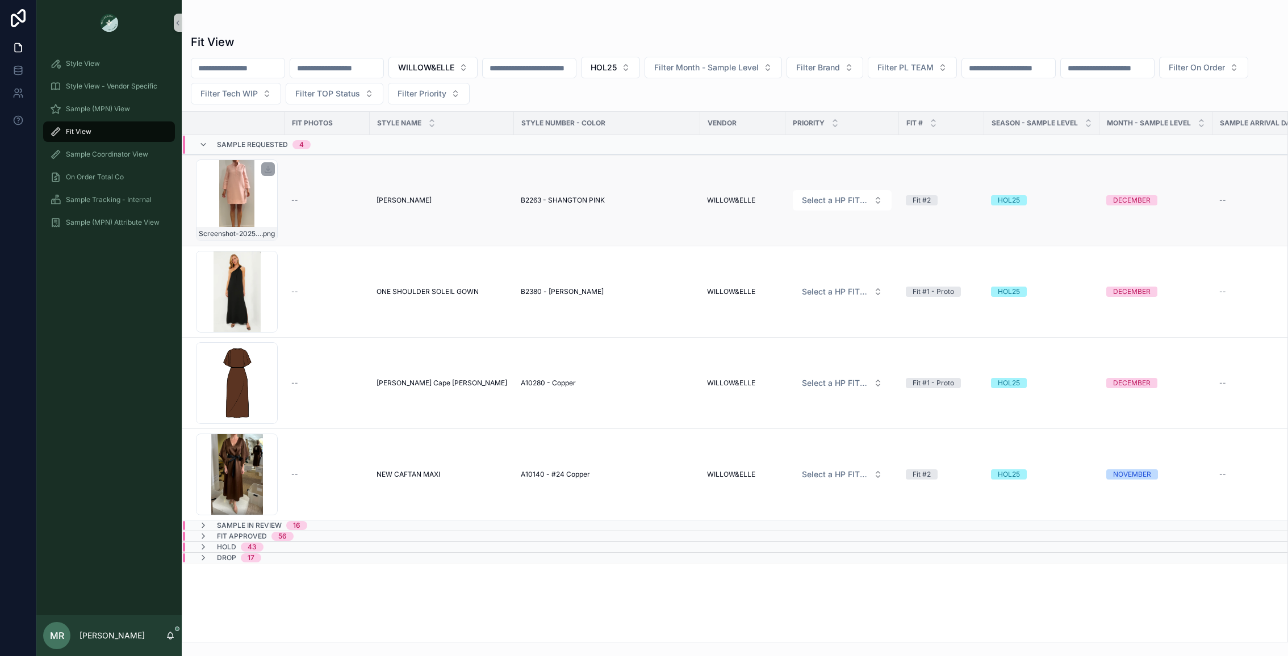
click at [229, 197] on div "Screenshot-2025-07-17-at-9.36.25-AM .png" at bounding box center [237, 201] width 82 height 82
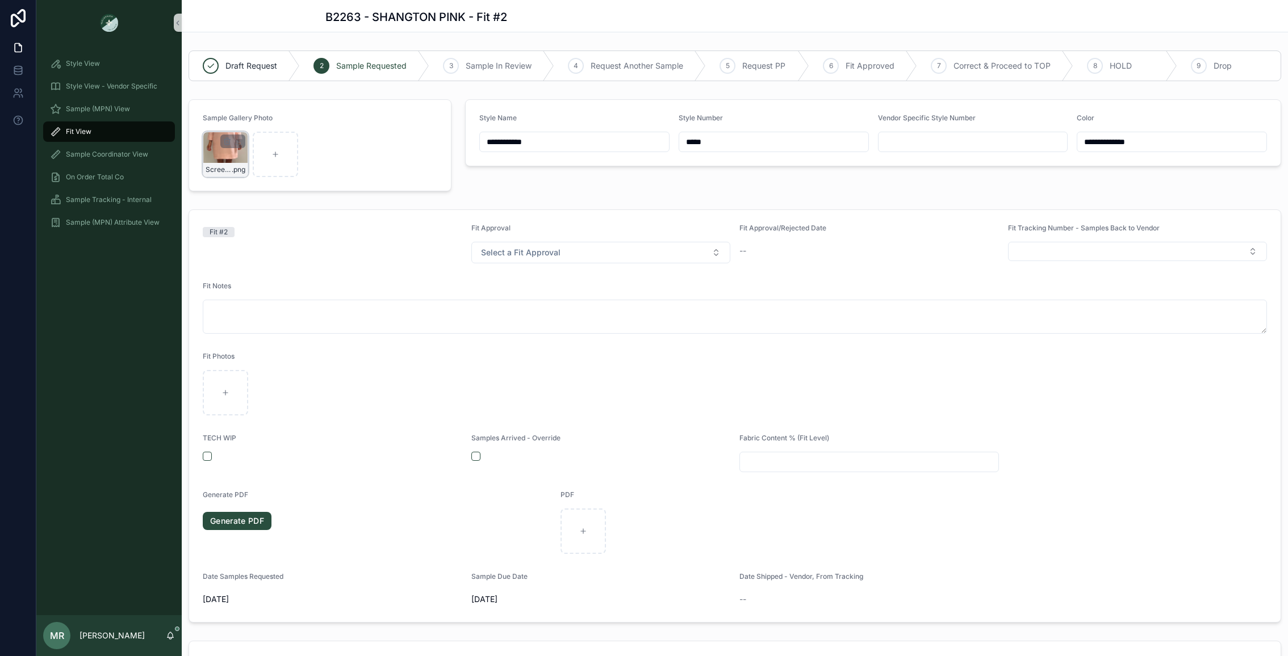
click at [211, 142] on div "Screenshot-2025-07-17-at-9.36.25-AM .png" at bounding box center [225, 154] width 45 height 45
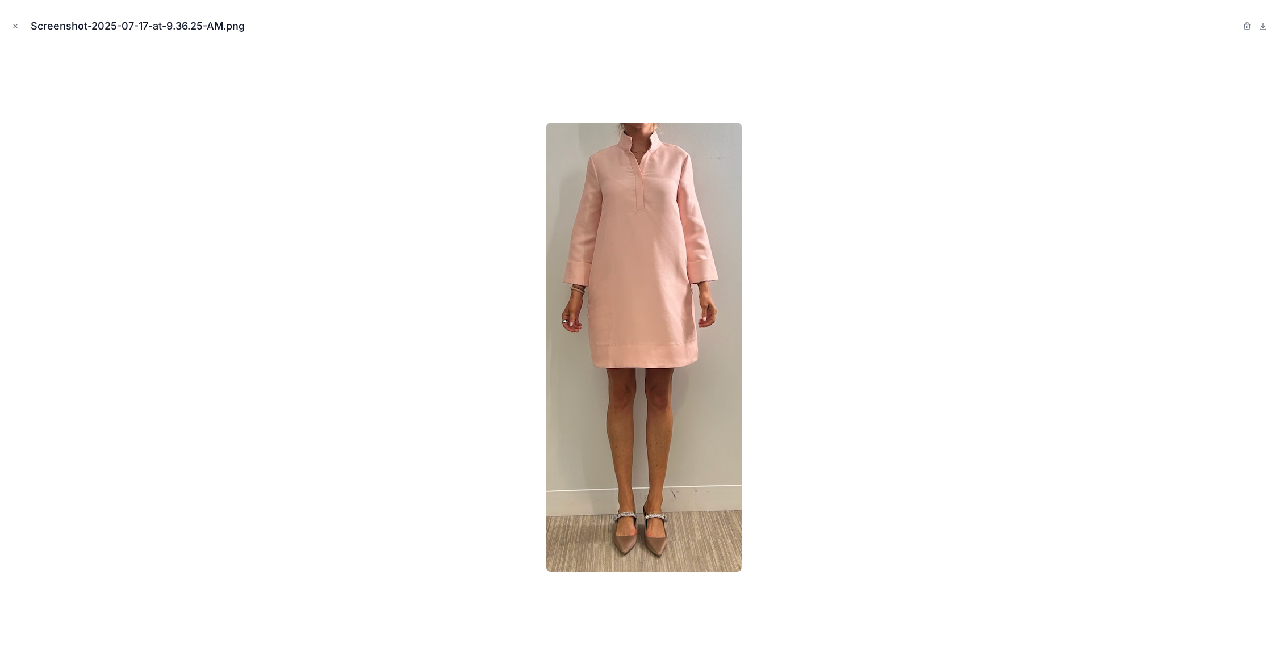
scroll to position [133, 0]
click at [16, 26] on icon "Close modal" at bounding box center [15, 26] width 8 height 8
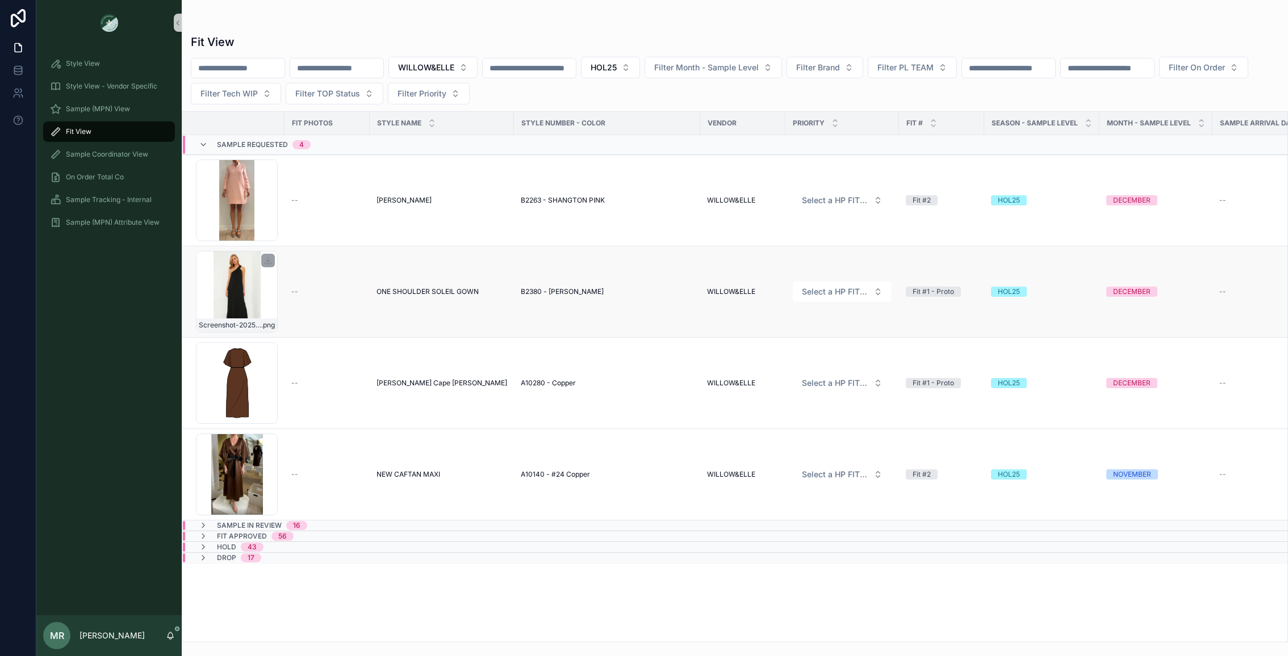
click at [239, 297] on div "Screenshot-2025-07-09-at-3.58.34-PM-(1)-(1) .png" at bounding box center [237, 292] width 82 height 82
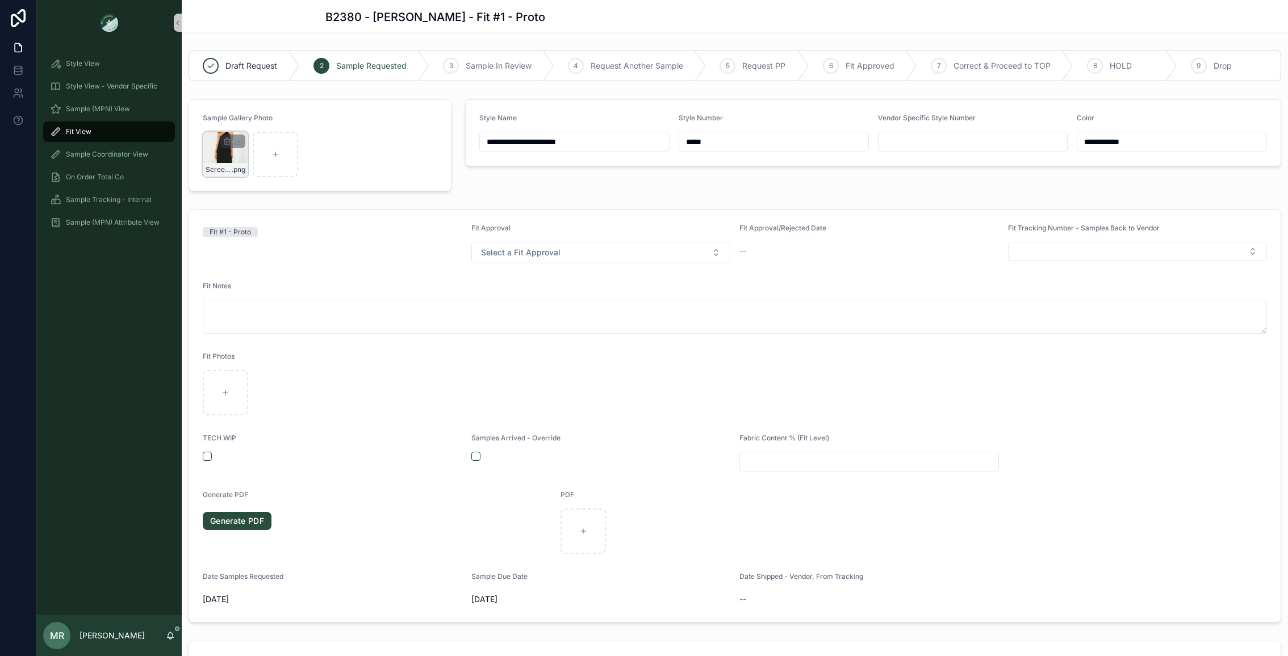
click at [213, 157] on div "Screenshot-2025-07-09-at-3.58.34-PM-(1)-(1) .png" at bounding box center [225, 154] width 45 height 45
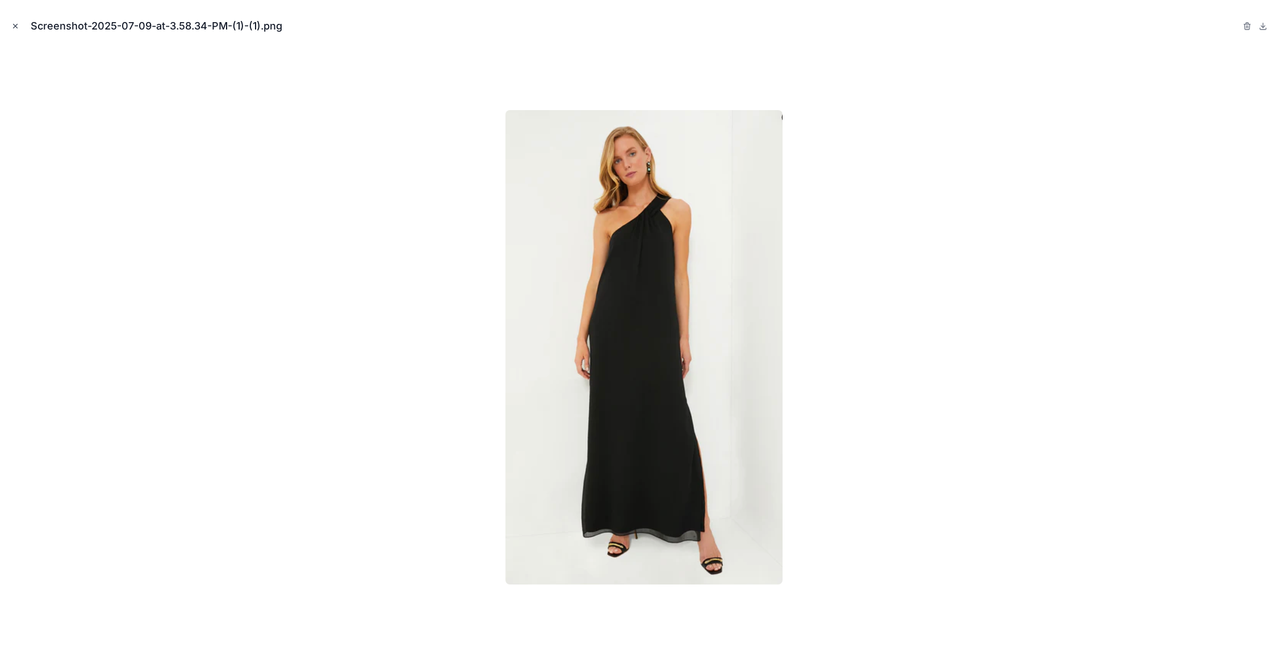
click at [15, 30] on icon "Close modal" at bounding box center [15, 26] width 8 height 8
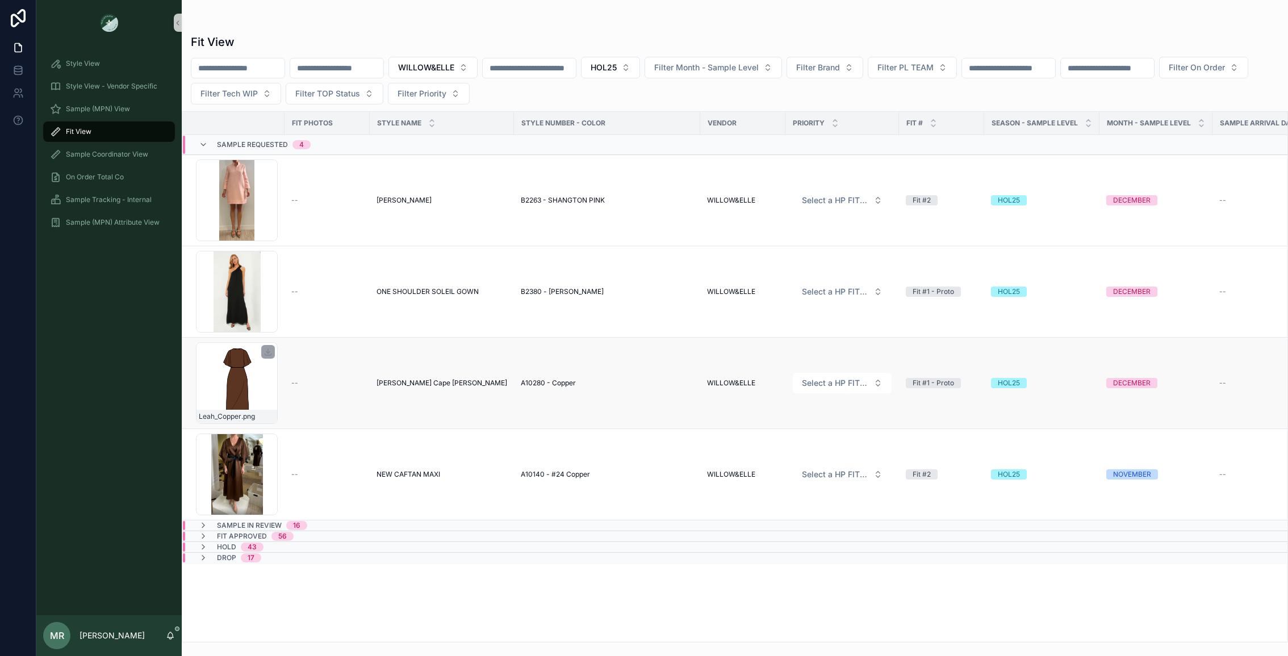
click at [227, 380] on div "Leah_Copper .png" at bounding box center [237, 383] width 82 height 82
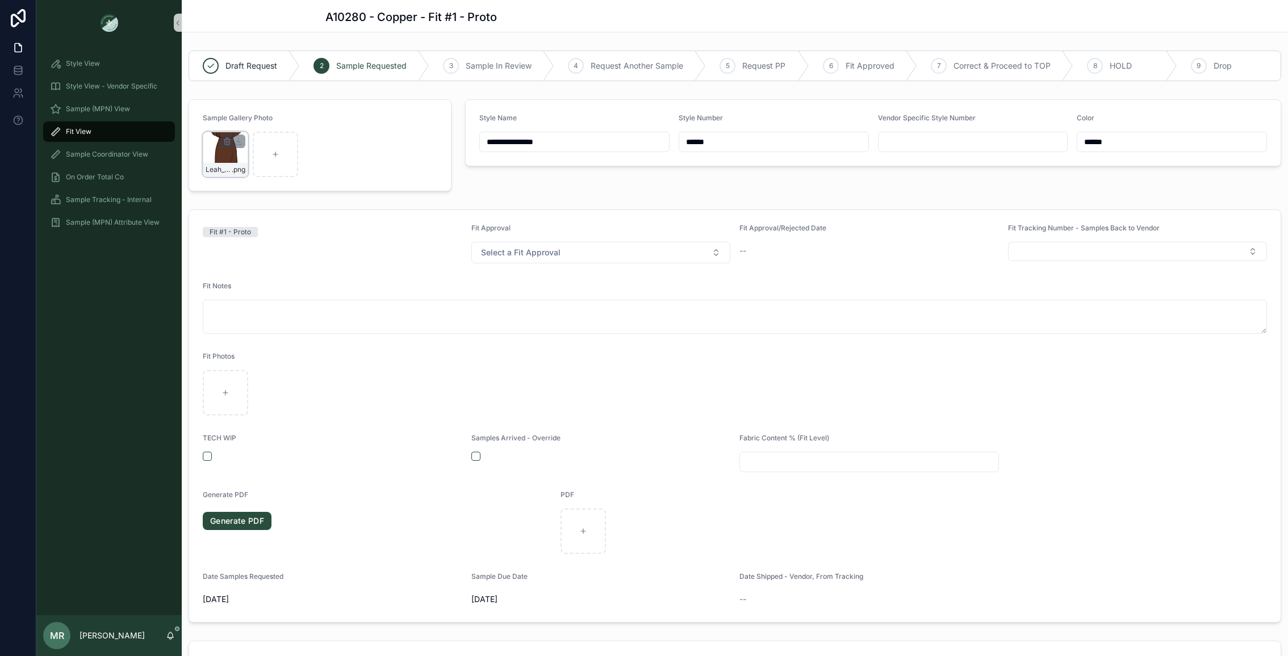
click at [222, 150] on div "Leah_Copper .png" at bounding box center [225, 154] width 45 height 45
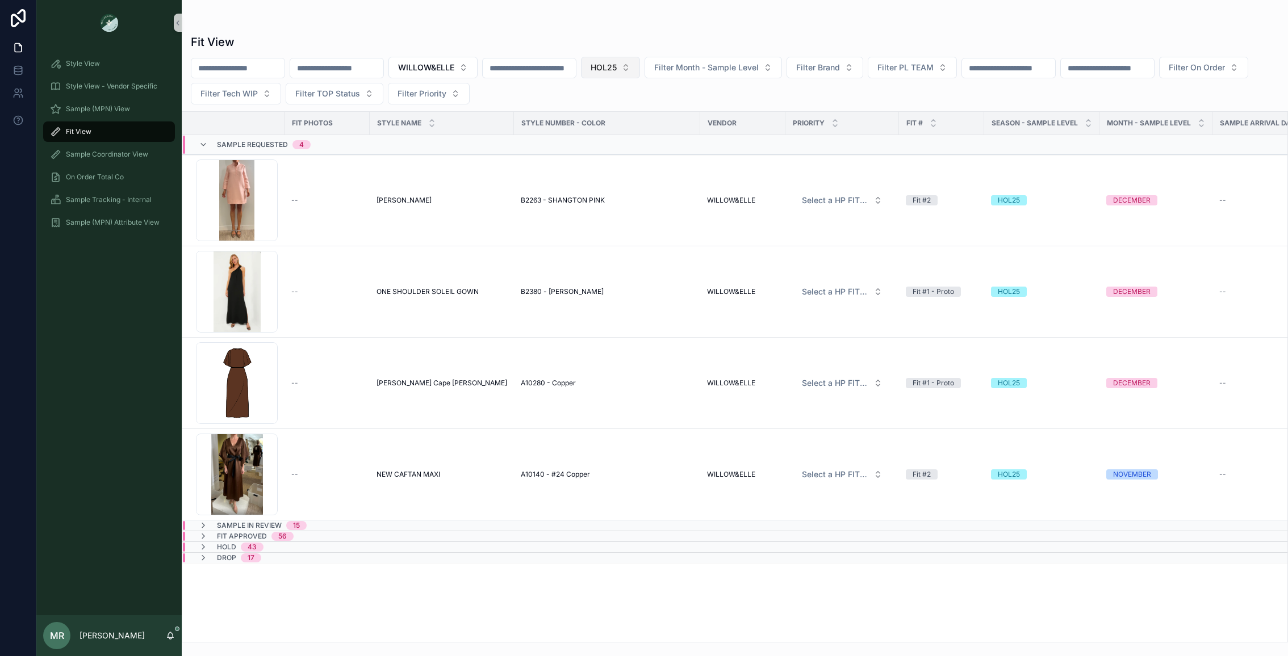
click at [640, 67] on button "HOL25" at bounding box center [610, 68] width 59 height 22
click at [617, 66] on span "HOL25" at bounding box center [604, 67] width 26 height 11
click at [606, 113] on div "None" at bounding box center [642, 113] width 136 height 18
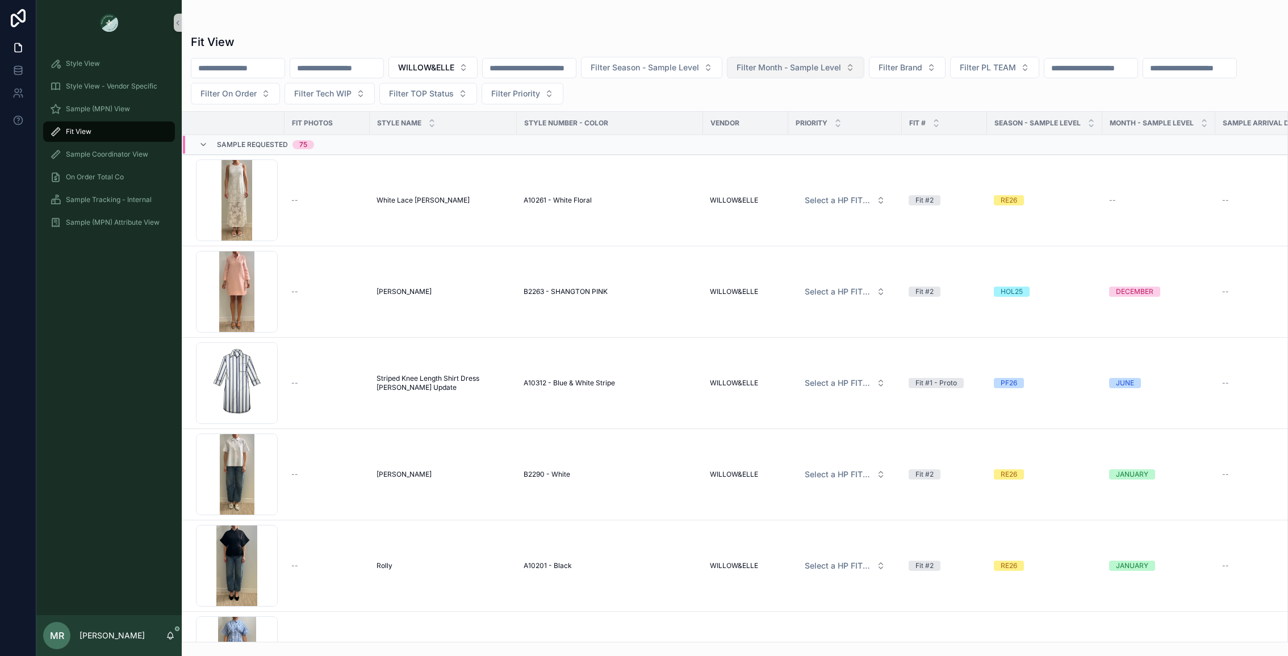
click at [811, 70] on span "Filter Month - Sample Level" at bounding box center [789, 67] width 104 height 11
click at [785, 113] on div "JANUARY" at bounding box center [826, 113] width 136 height 18
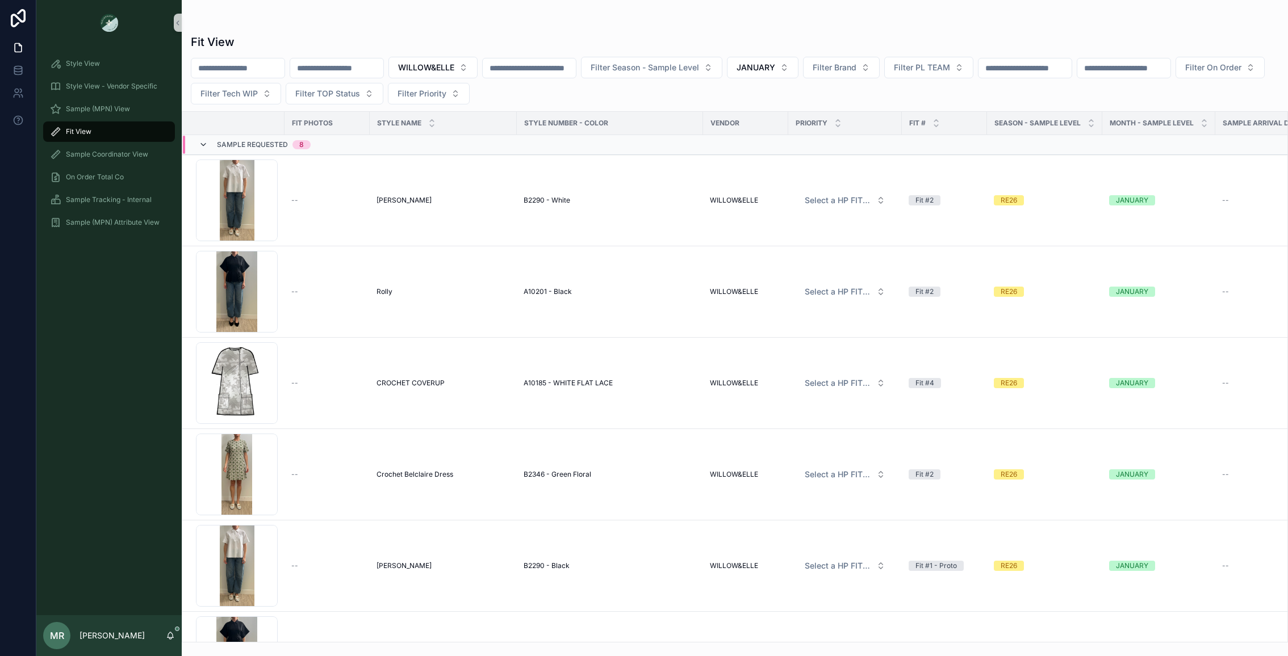
click at [206, 144] on icon at bounding box center [203, 144] width 9 height 9
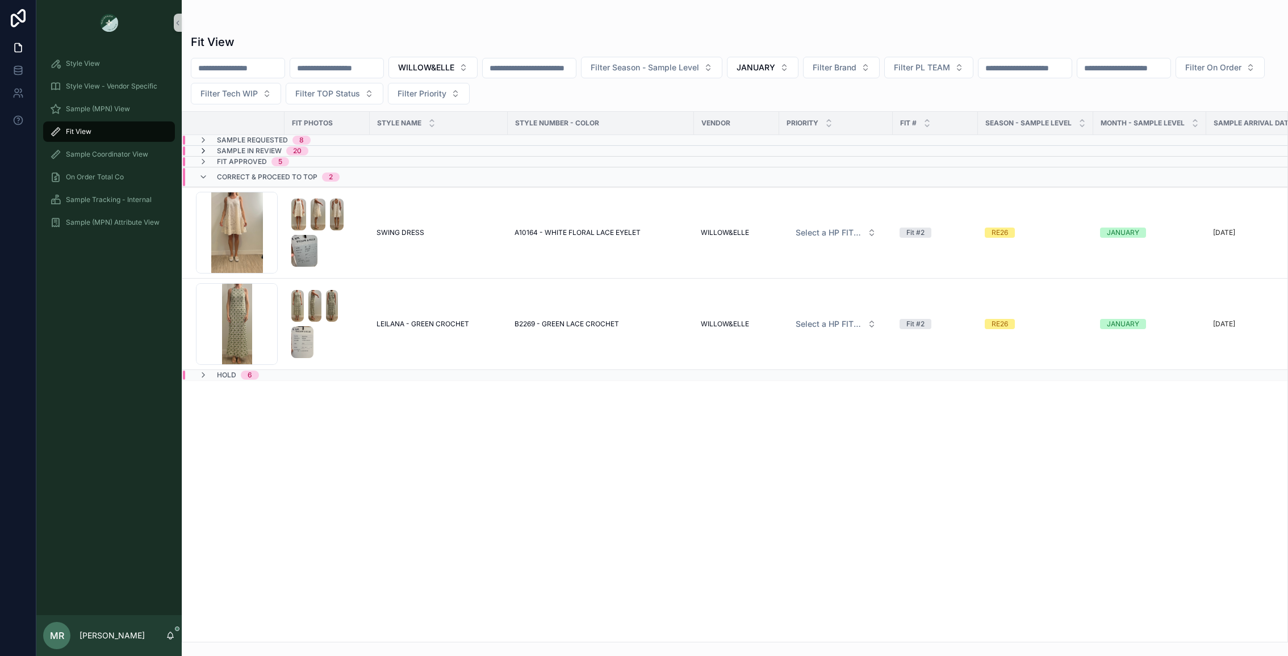
click at [199, 150] on icon at bounding box center [203, 151] width 9 height 9
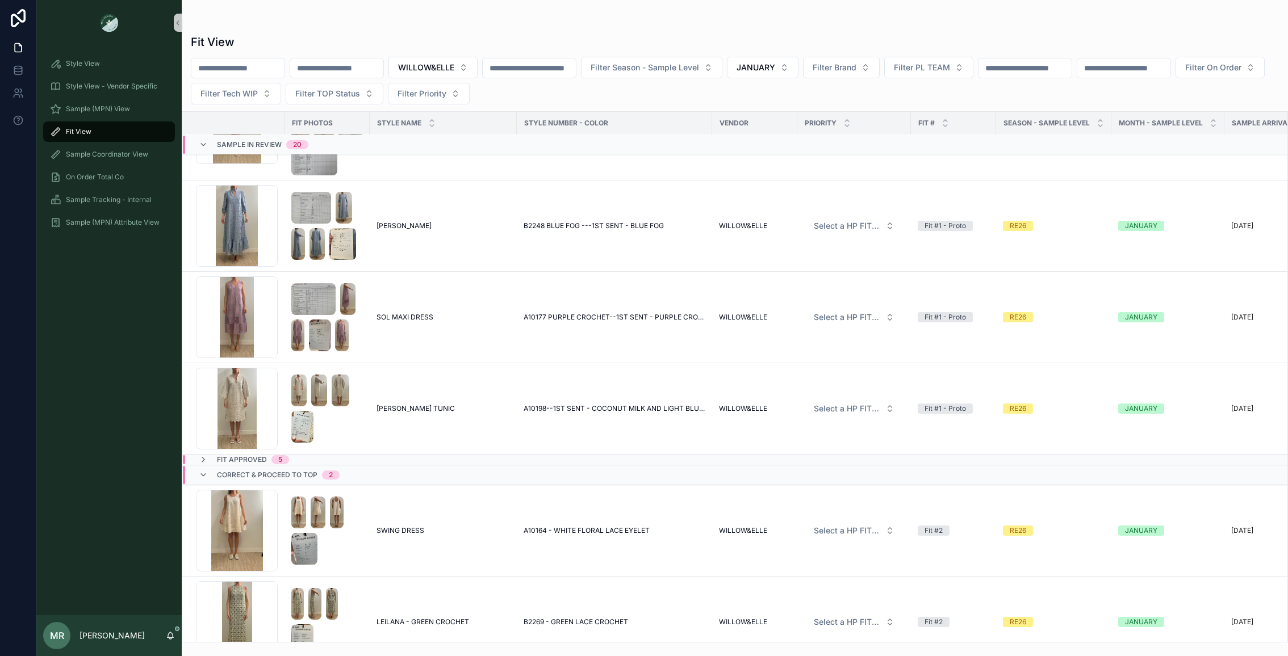
scroll to position [1805, 0]
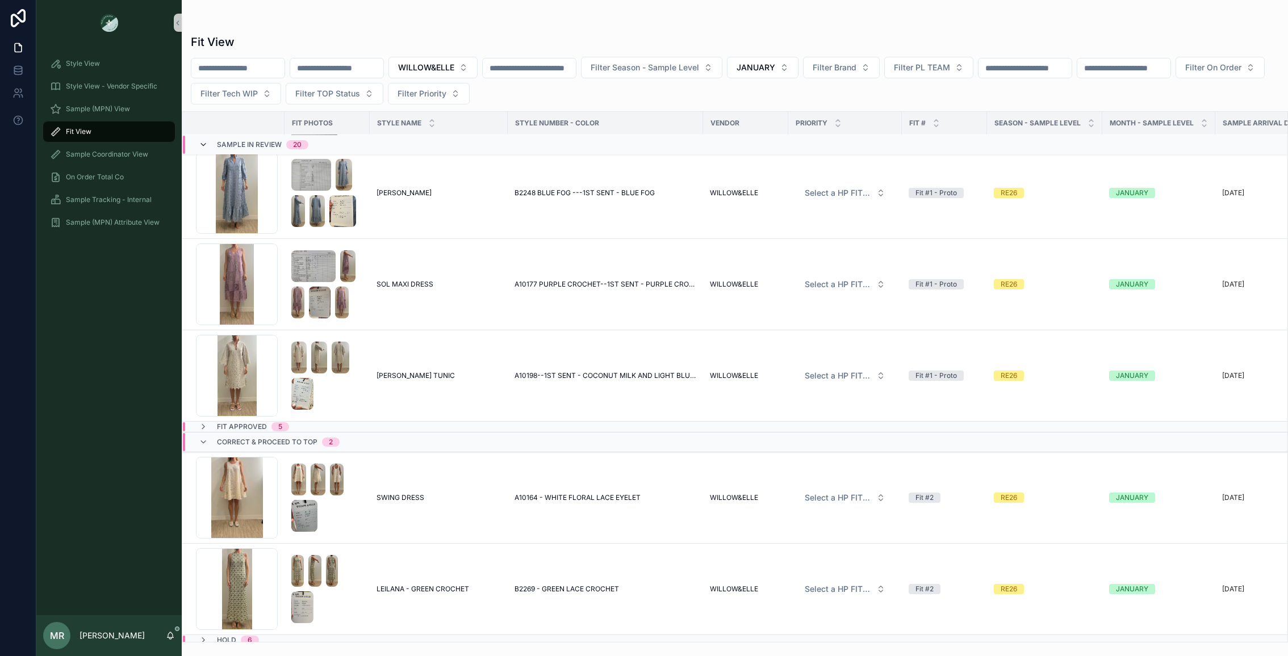
click at [200, 147] on icon at bounding box center [203, 144] width 9 height 9
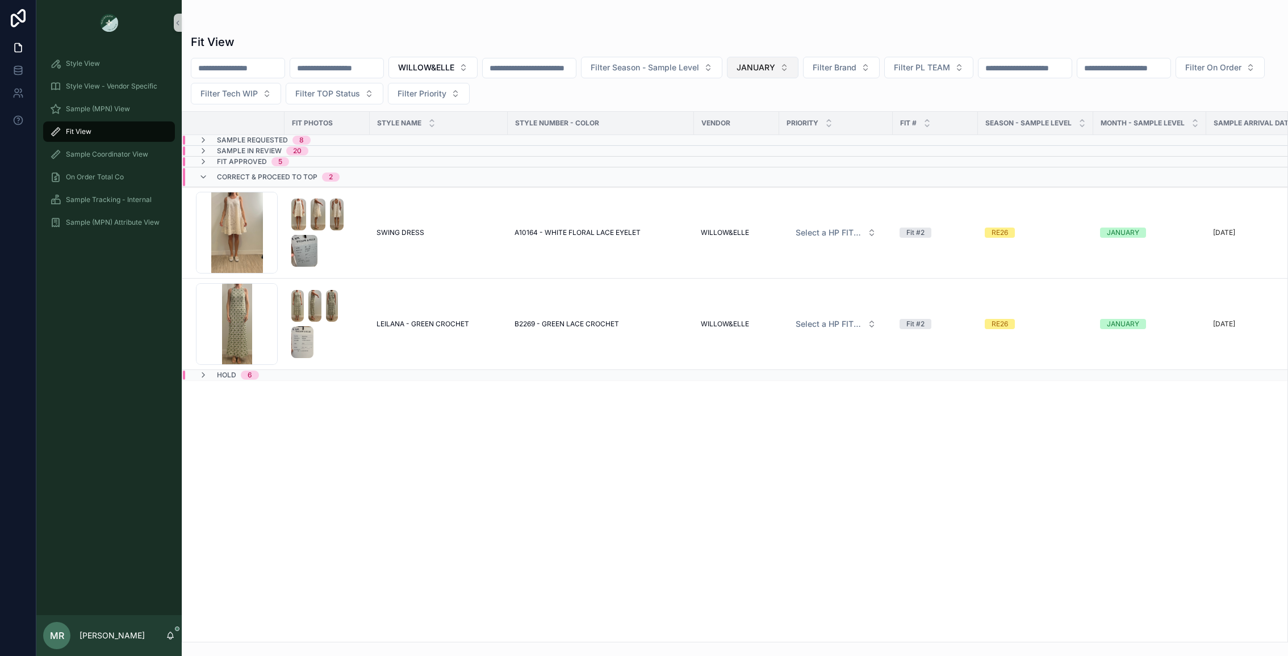
click at [798, 62] on button "JANUARY" at bounding box center [763, 68] width 72 height 22
click at [763, 148] on div "FEBRUARY" at bounding box center [793, 150] width 136 height 18
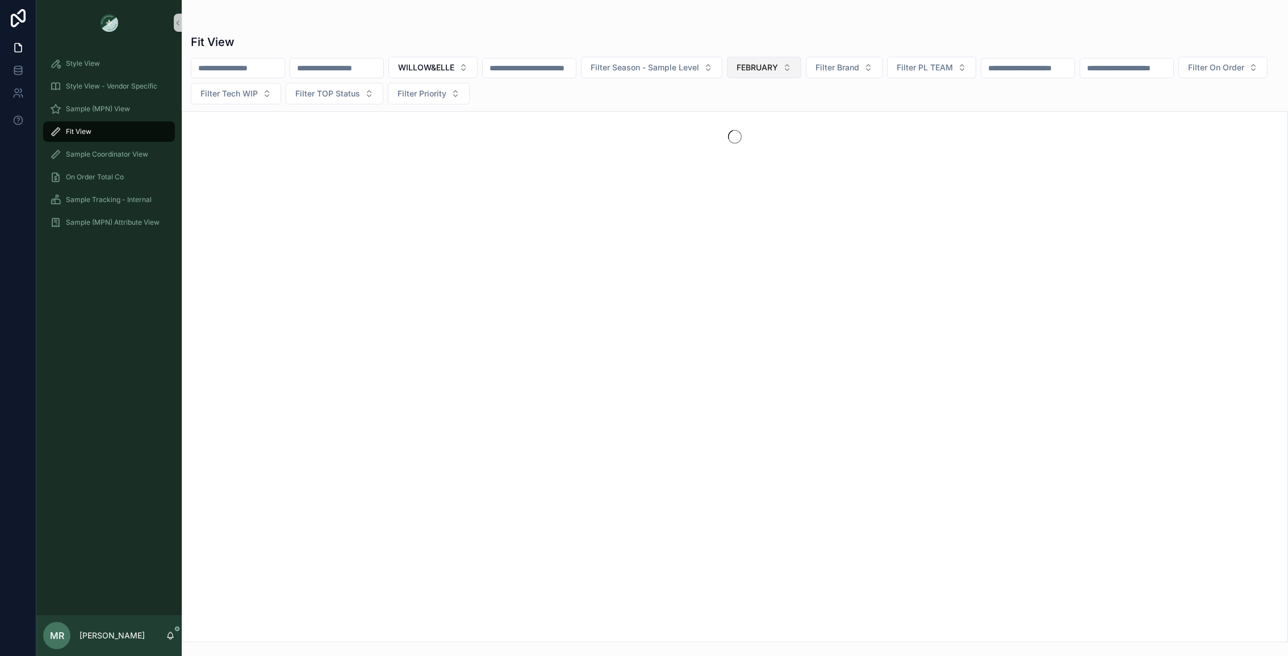
click at [801, 65] on button "FEBRUARY" at bounding box center [764, 68] width 74 height 22
click at [767, 111] on div "None" at bounding box center [794, 113] width 136 height 18
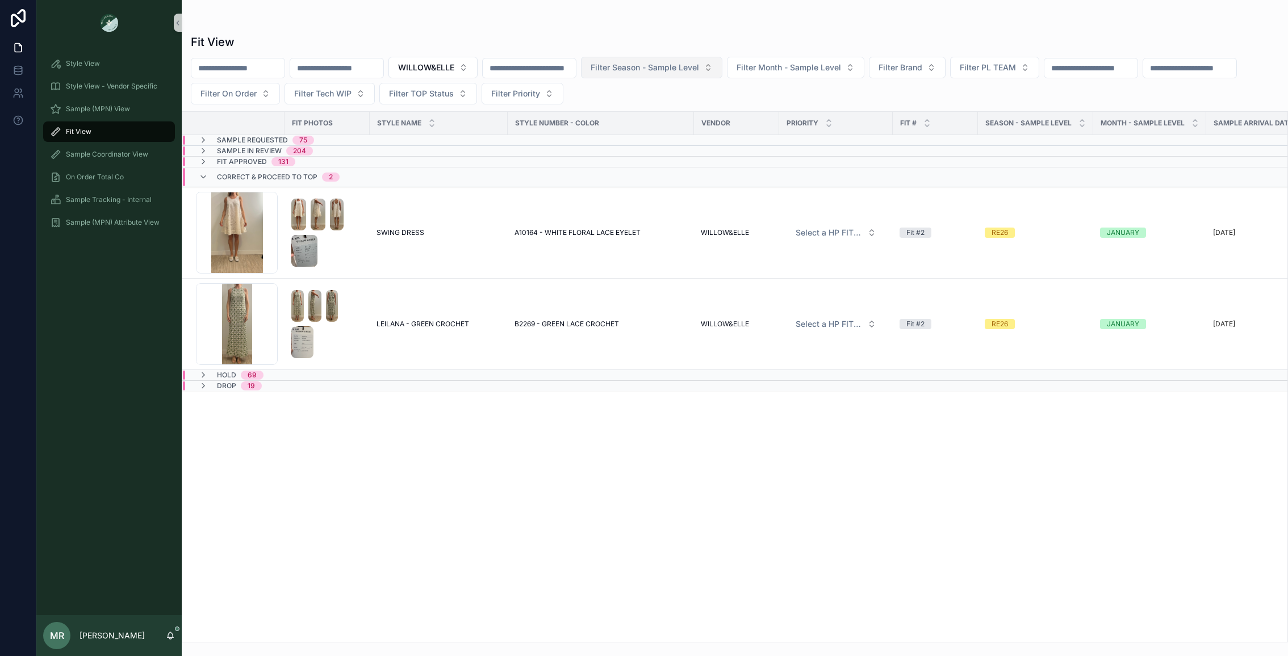
click at [699, 62] on span "Filter Season - Sample Level" at bounding box center [645, 67] width 108 height 11
click at [639, 132] on div "PS26" at bounding box center [682, 132] width 136 height 18
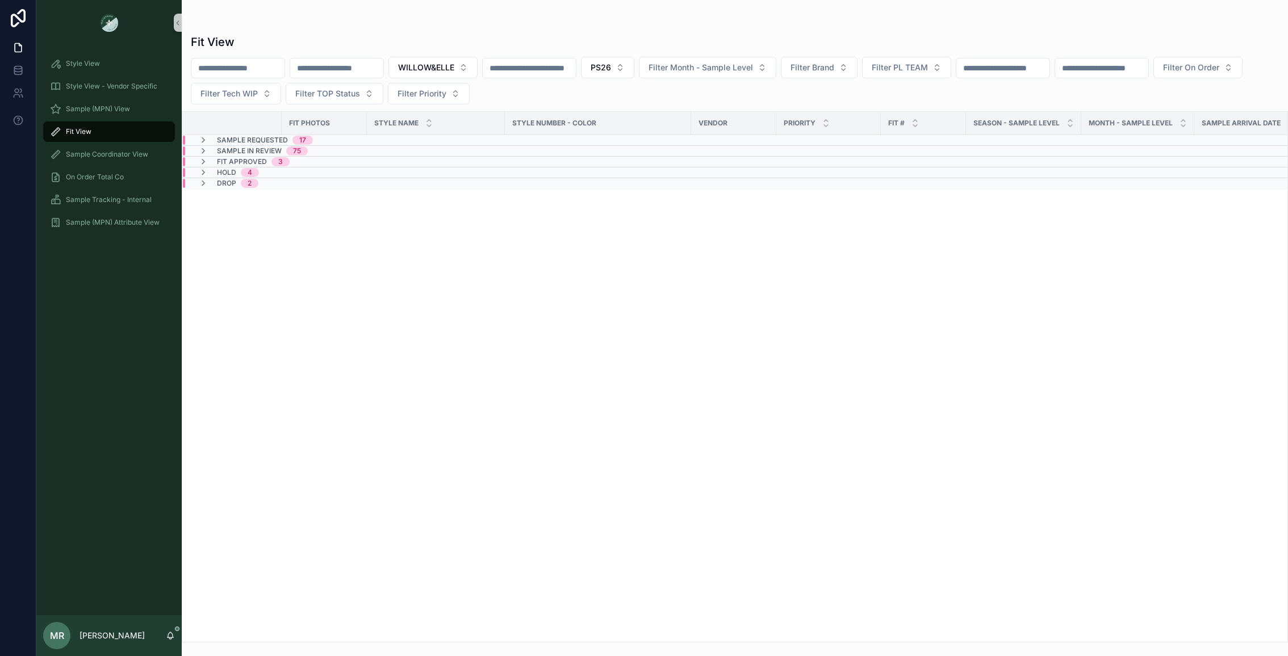
click at [215, 137] on div "Sample Requested 17" at bounding box center [256, 140] width 114 height 9
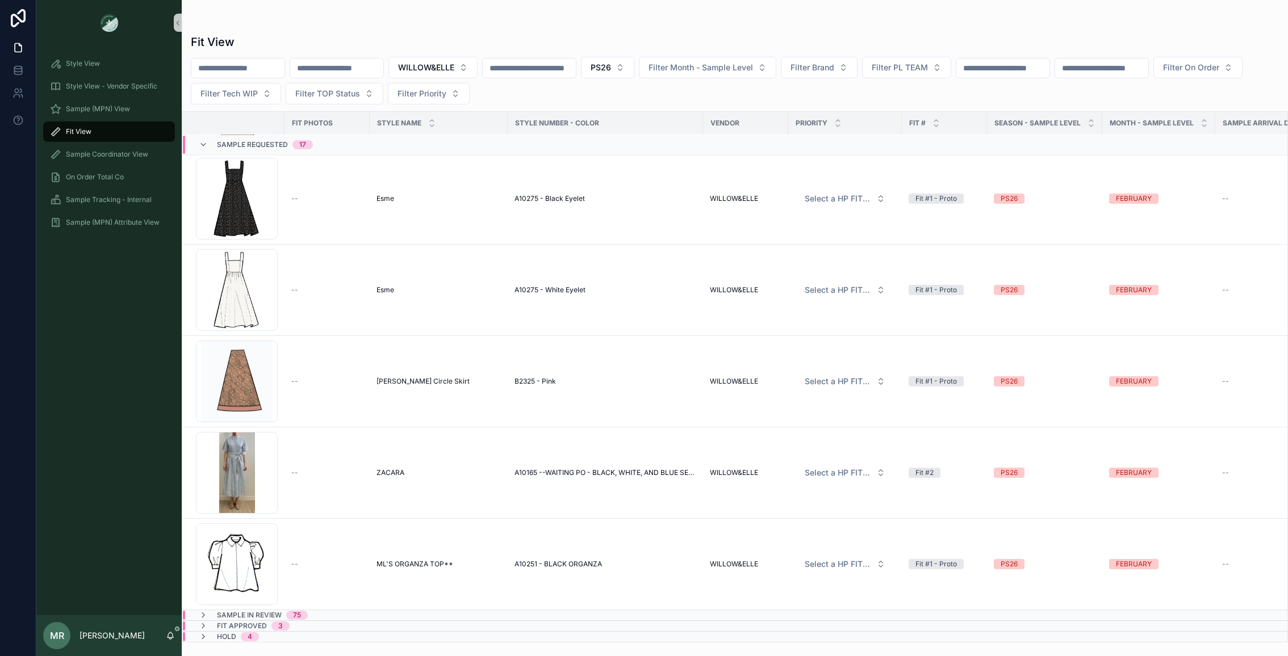
scroll to position [1122, 0]
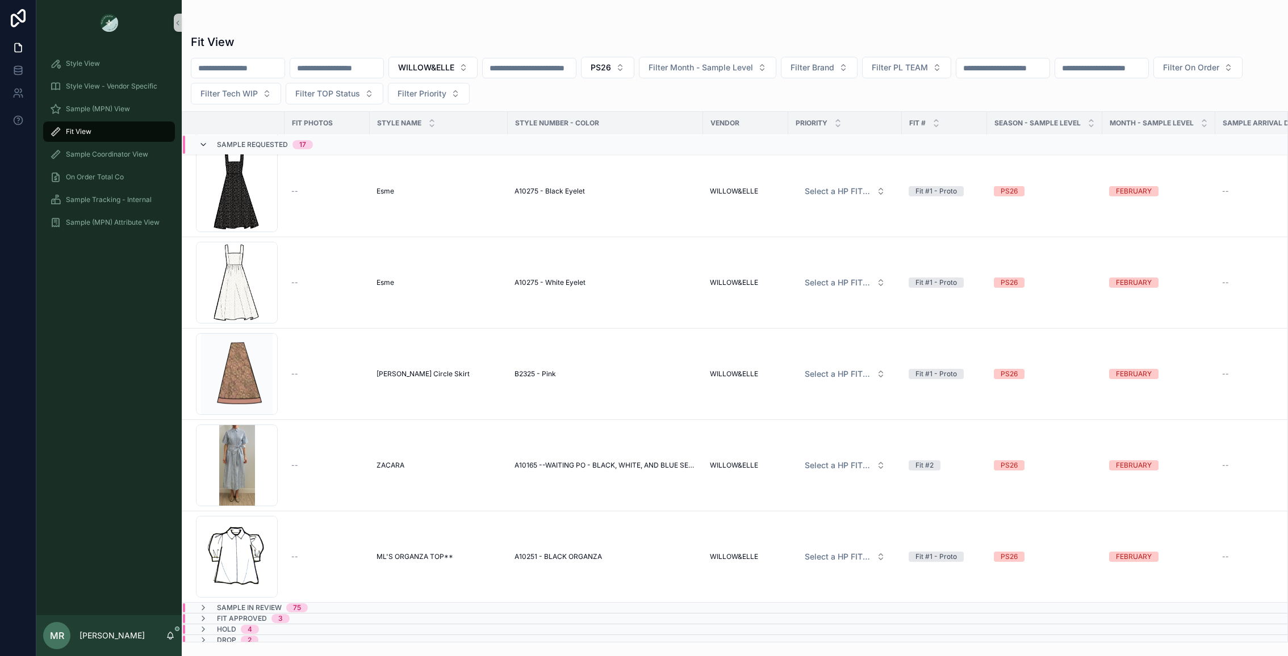
click at [203, 145] on icon at bounding box center [203, 144] width 9 height 9
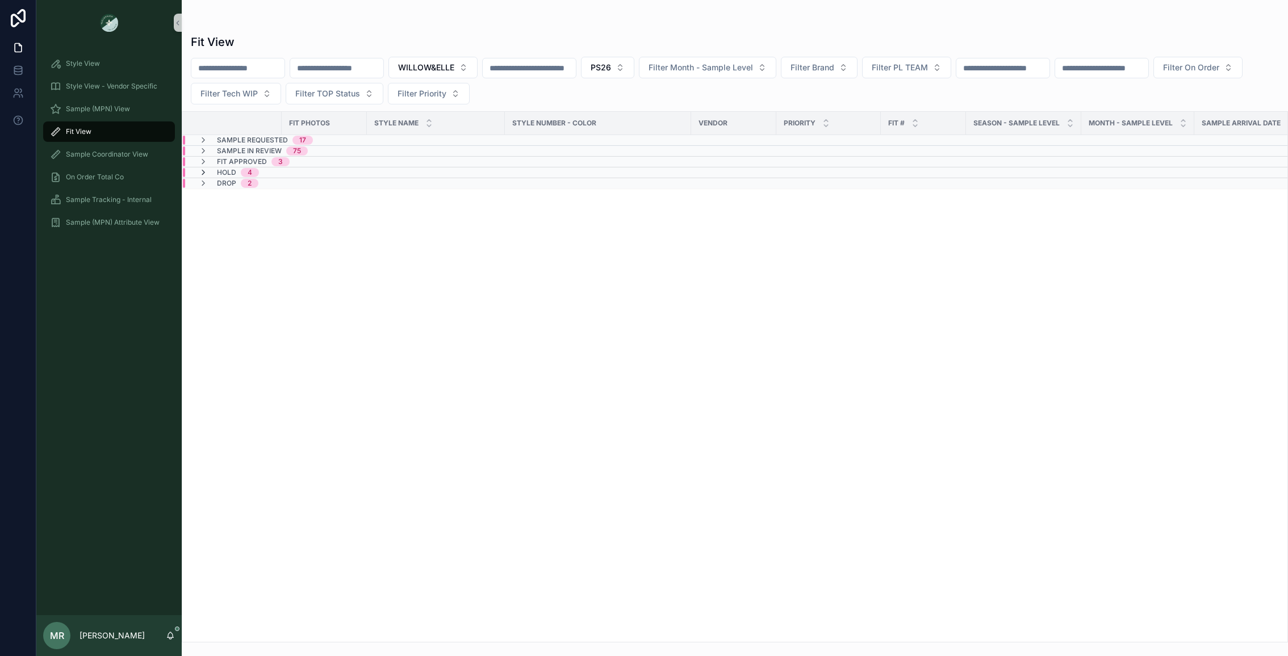
click at [204, 169] on icon at bounding box center [203, 172] width 9 height 9
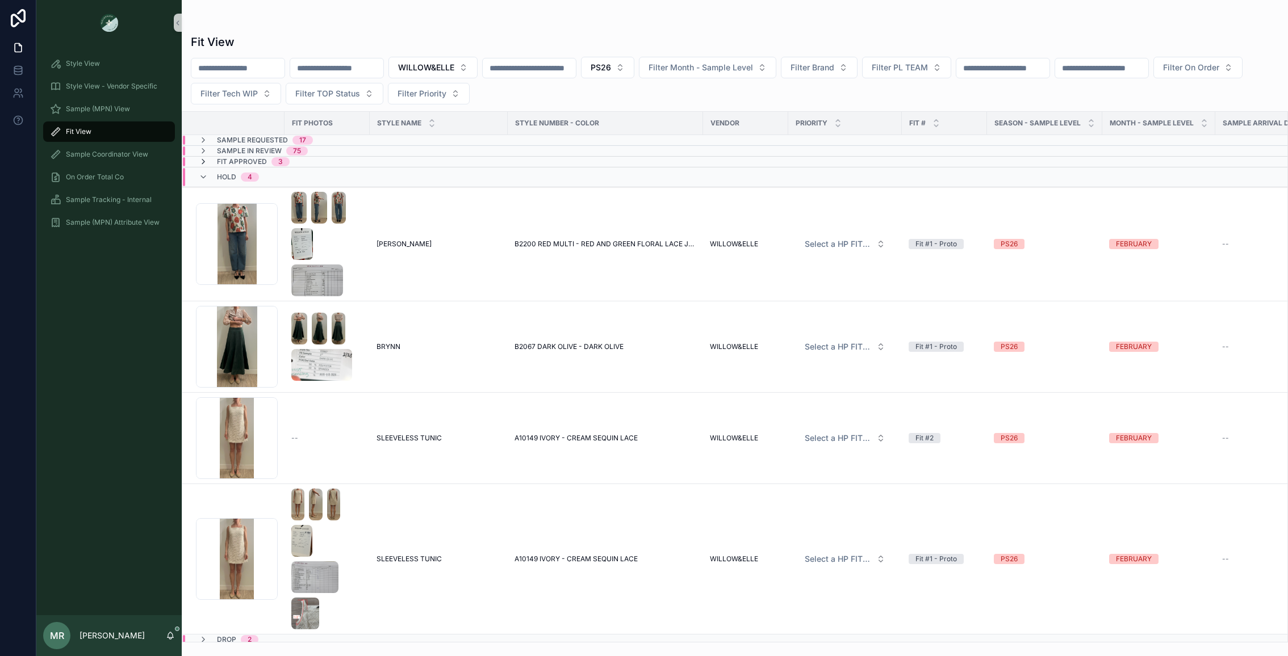
click at [204, 162] on icon at bounding box center [203, 161] width 9 height 9
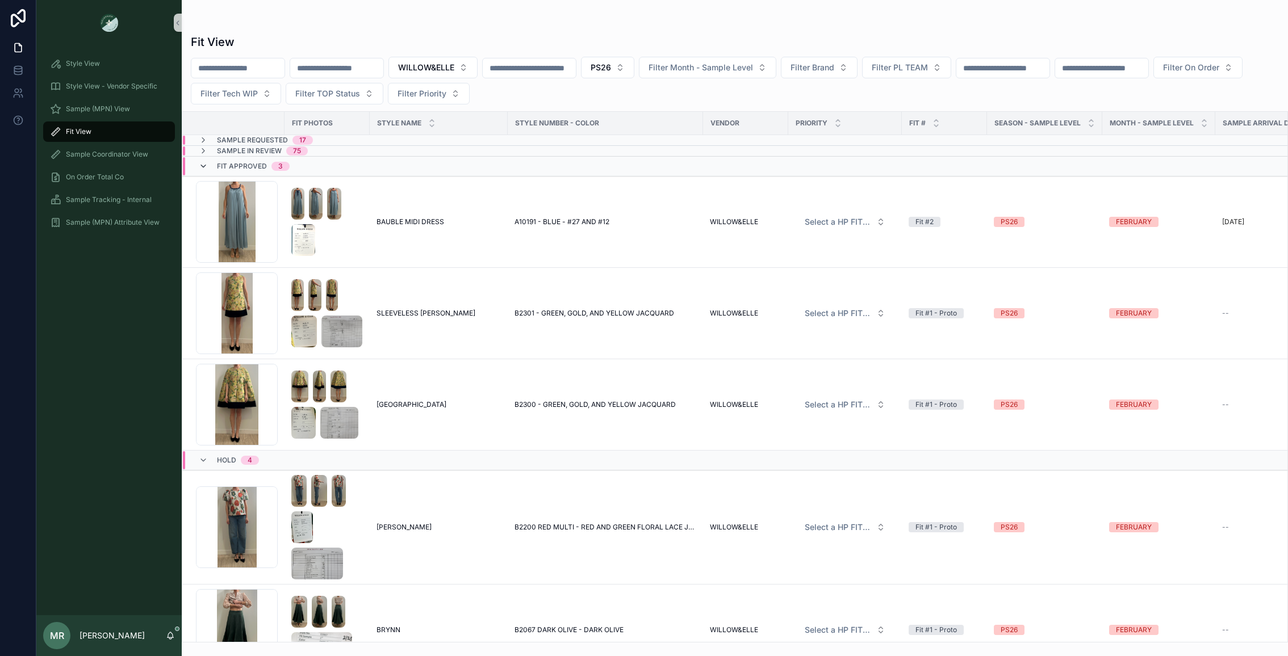
click at [203, 162] on icon at bounding box center [203, 166] width 9 height 9
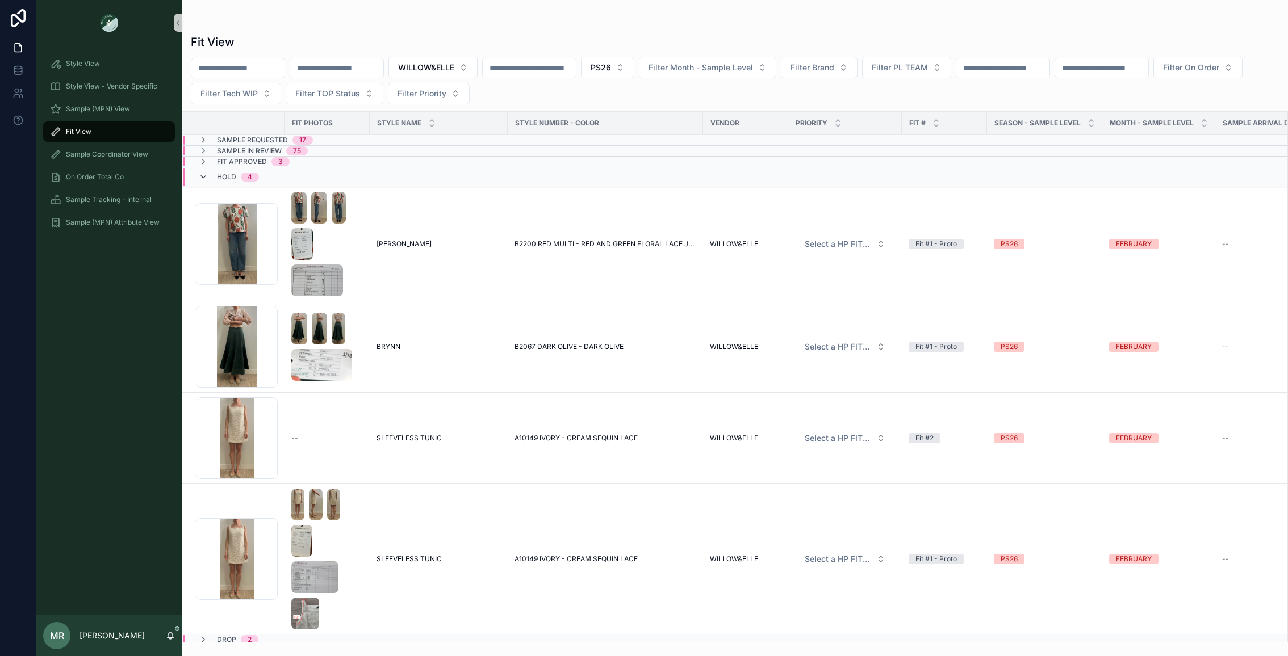
click at [204, 175] on icon at bounding box center [203, 177] width 9 height 9
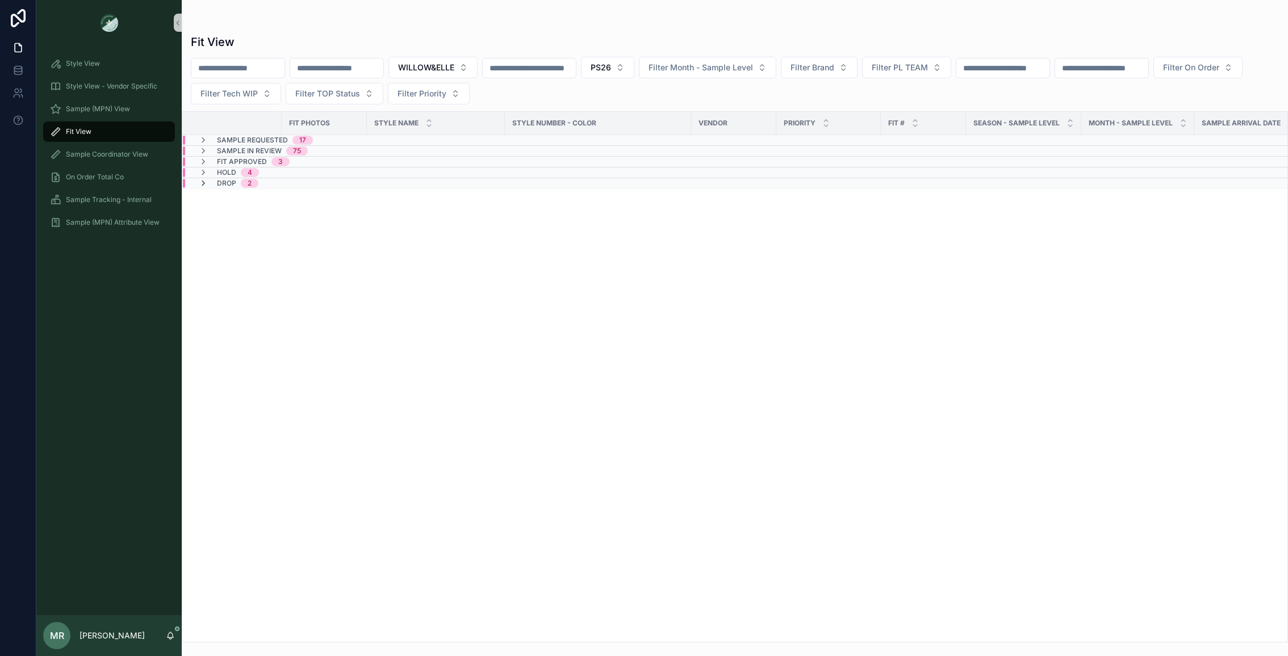
click at [205, 183] on icon at bounding box center [203, 183] width 9 height 9
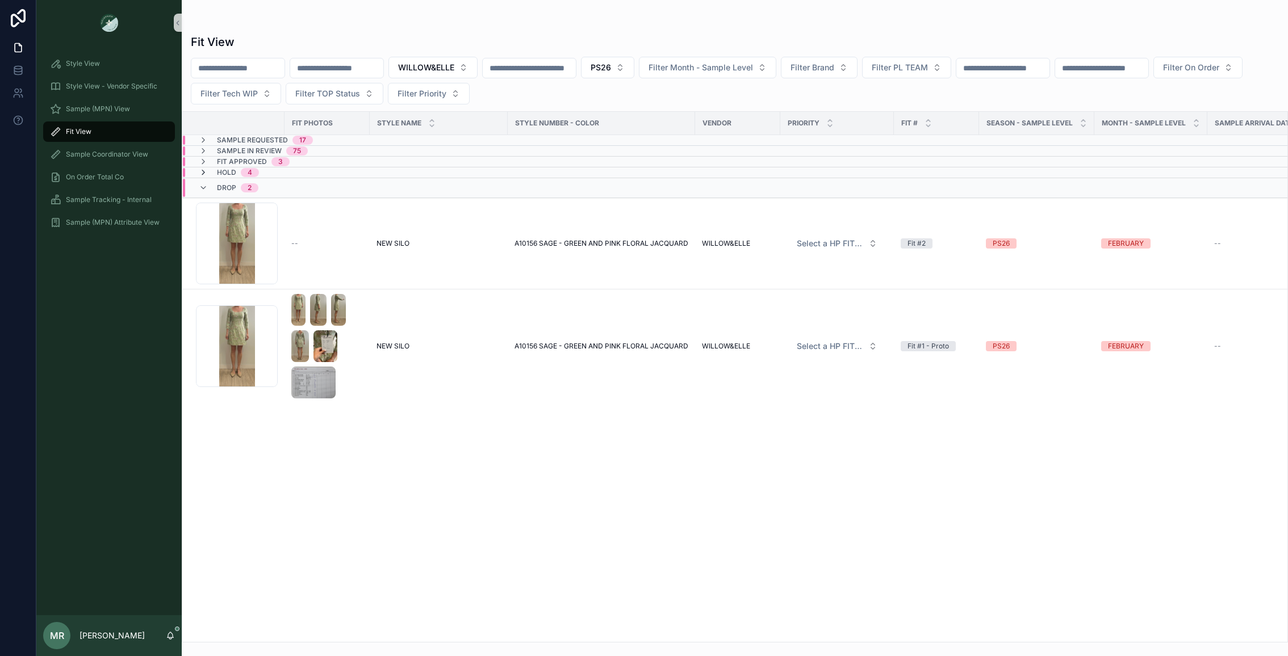
click at [203, 171] on icon at bounding box center [203, 172] width 9 height 9
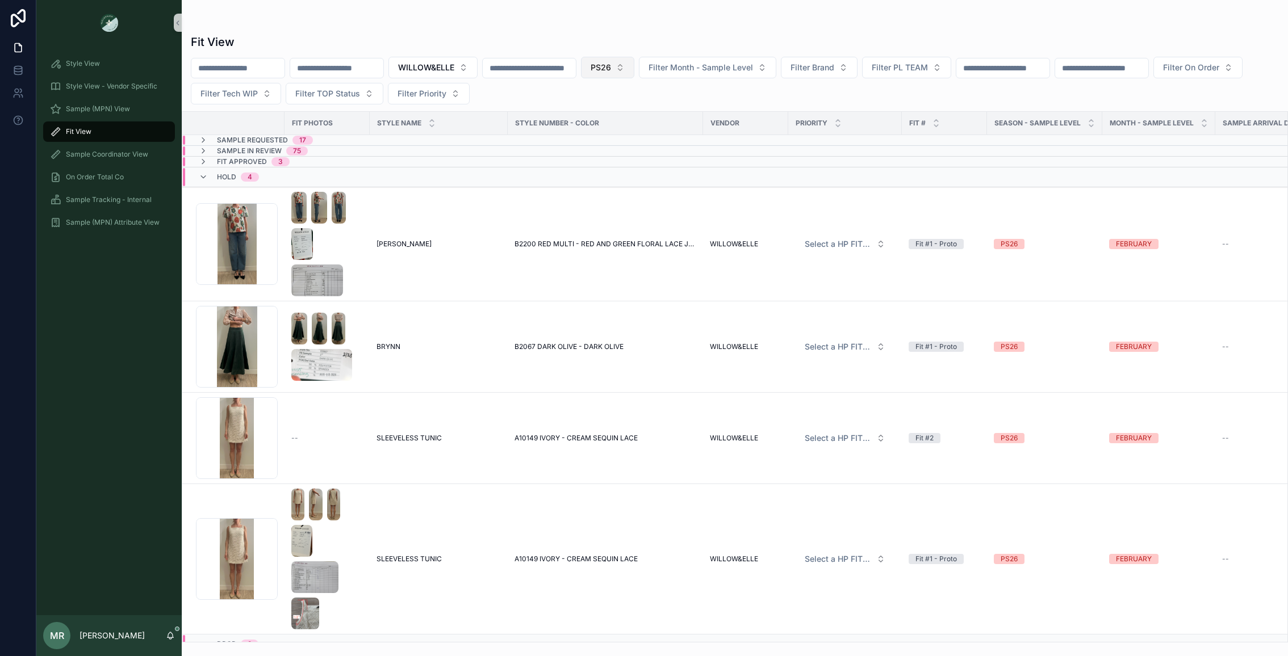
click at [634, 68] on button "PS26" at bounding box center [607, 68] width 53 height 22
click at [597, 131] on div "SS26" at bounding box center [639, 132] width 136 height 18
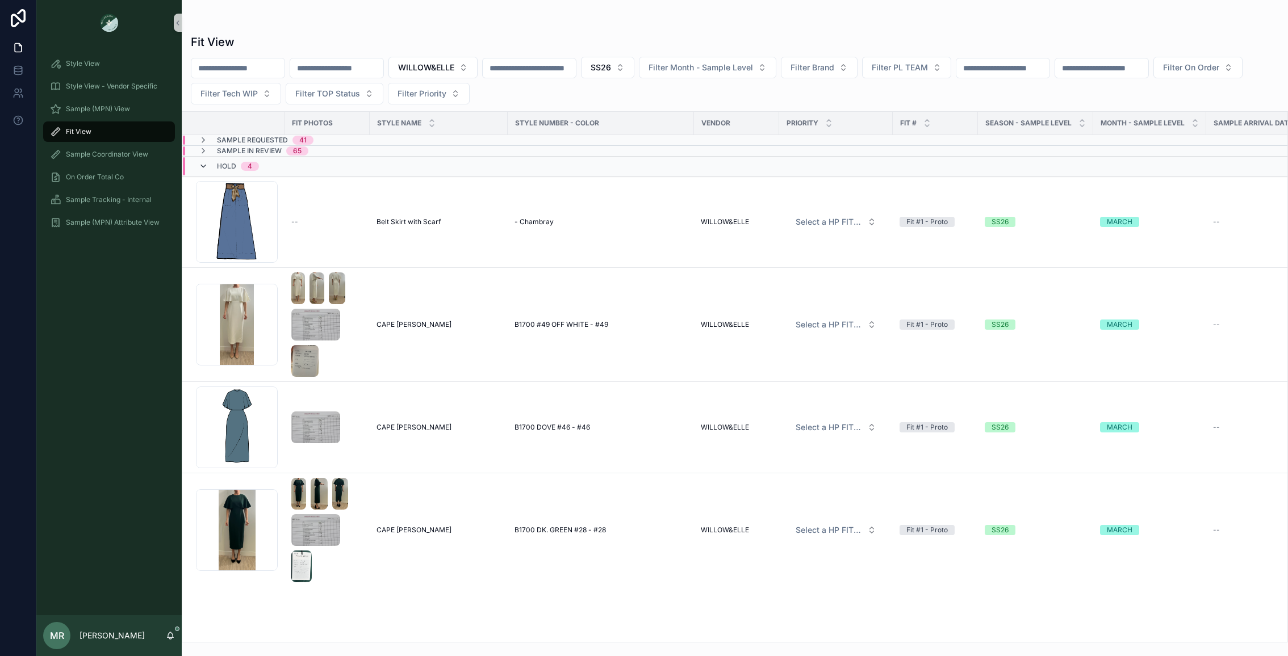
click at [199, 162] on icon at bounding box center [203, 166] width 9 height 9
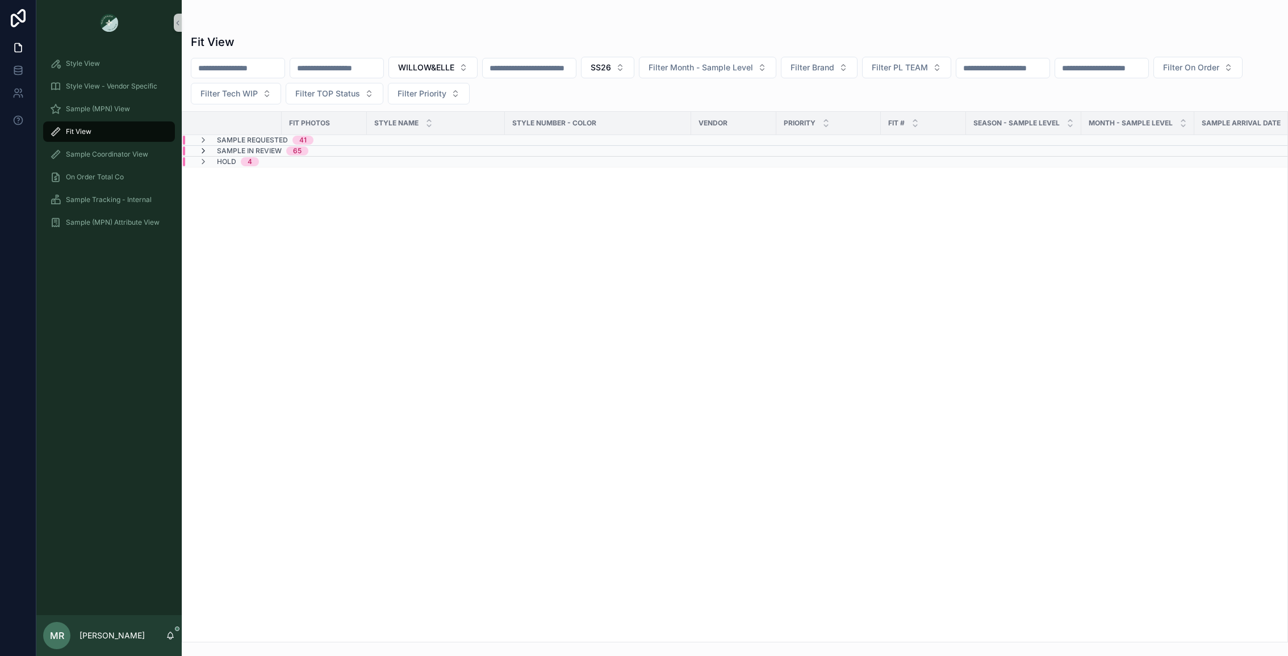
click at [202, 150] on icon at bounding box center [203, 151] width 9 height 9
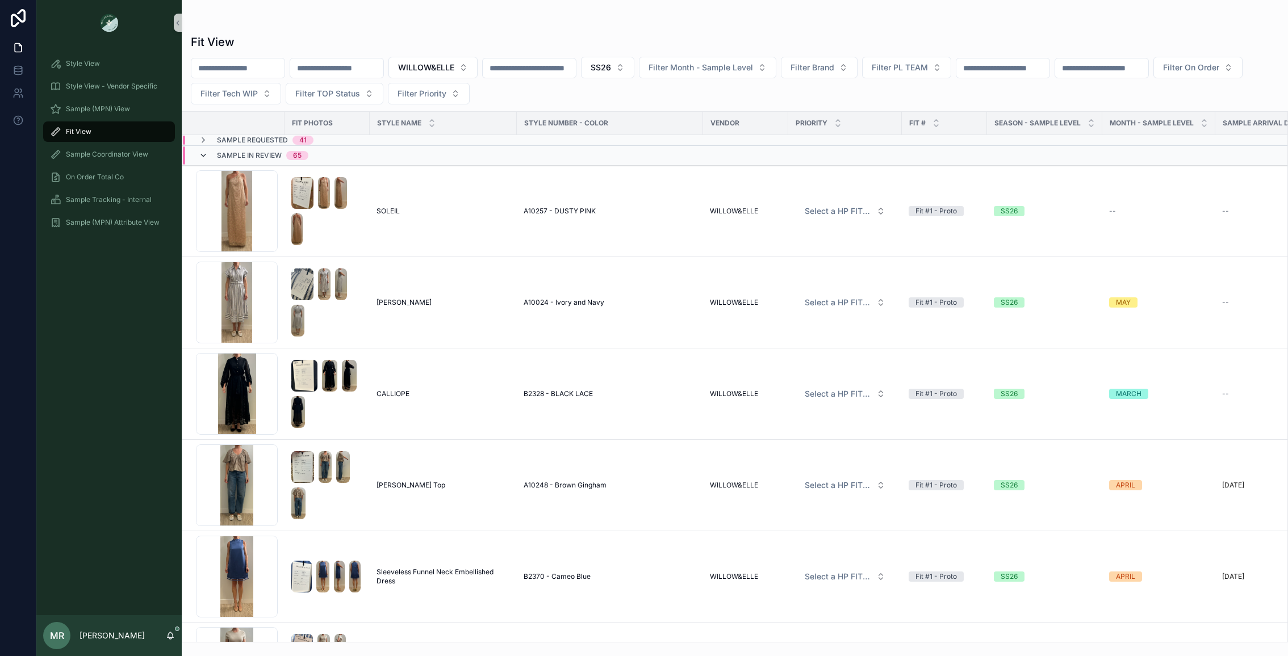
click at [202, 151] on icon at bounding box center [203, 155] width 9 height 9
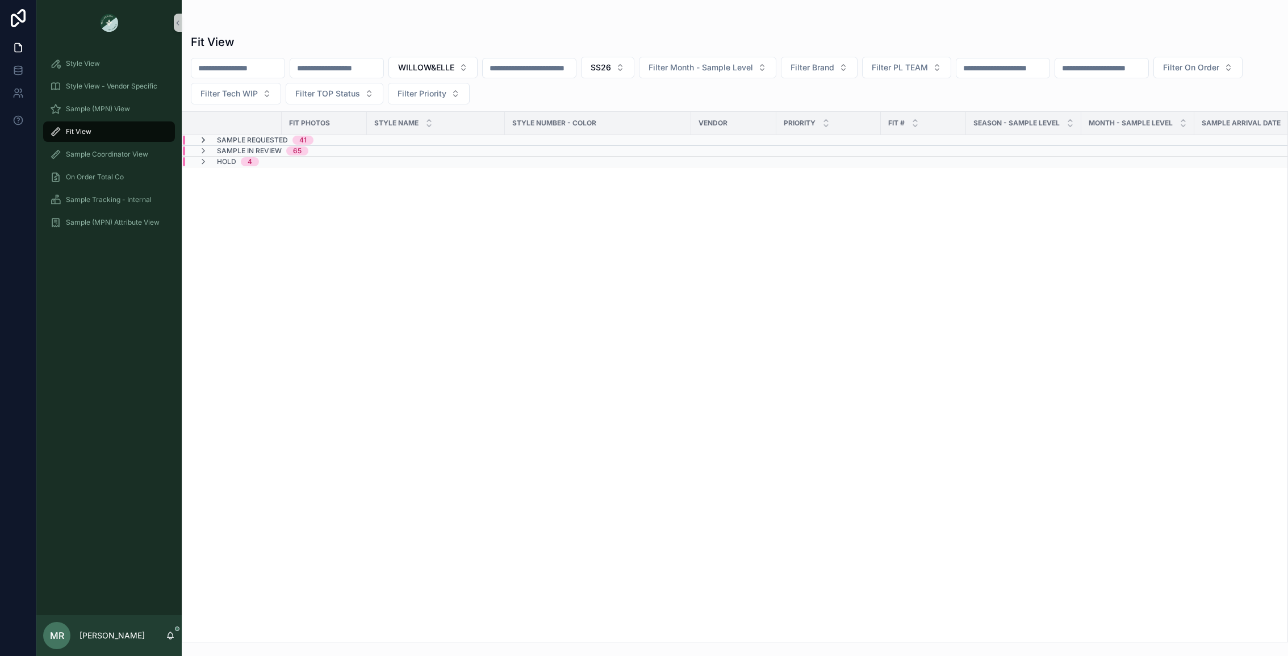
click at [206, 140] on icon at bounding box center [203, 140] width 9 height 9
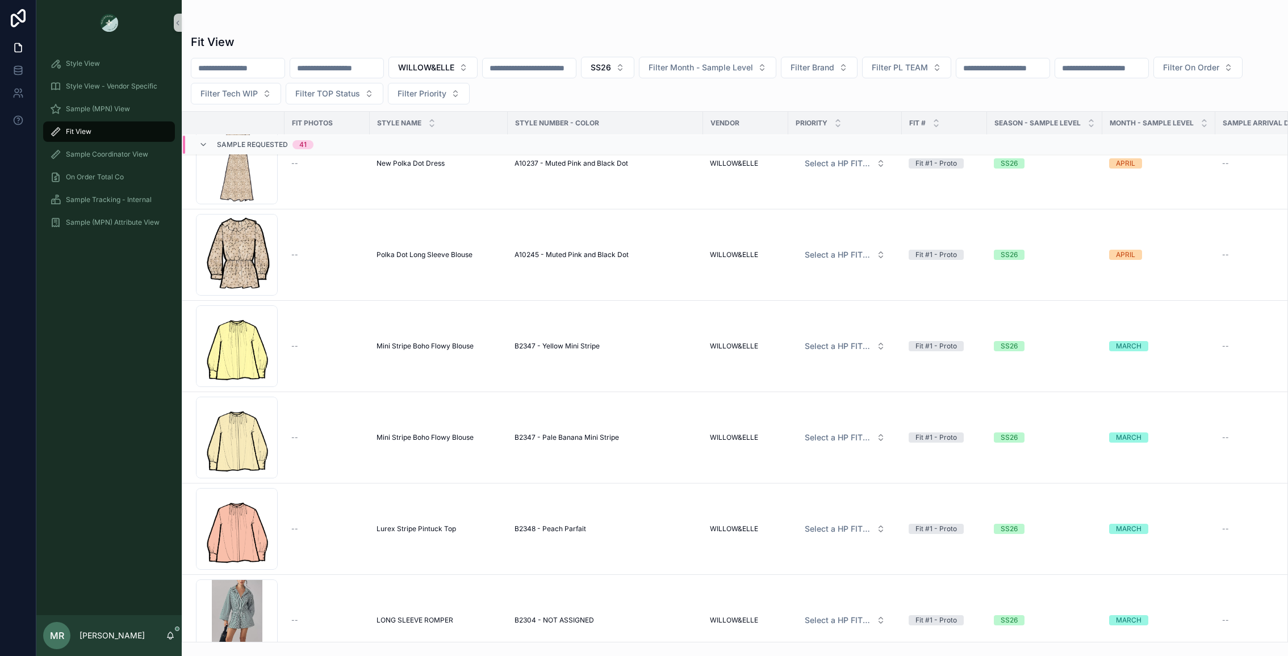
scroll to position [3295, 0]
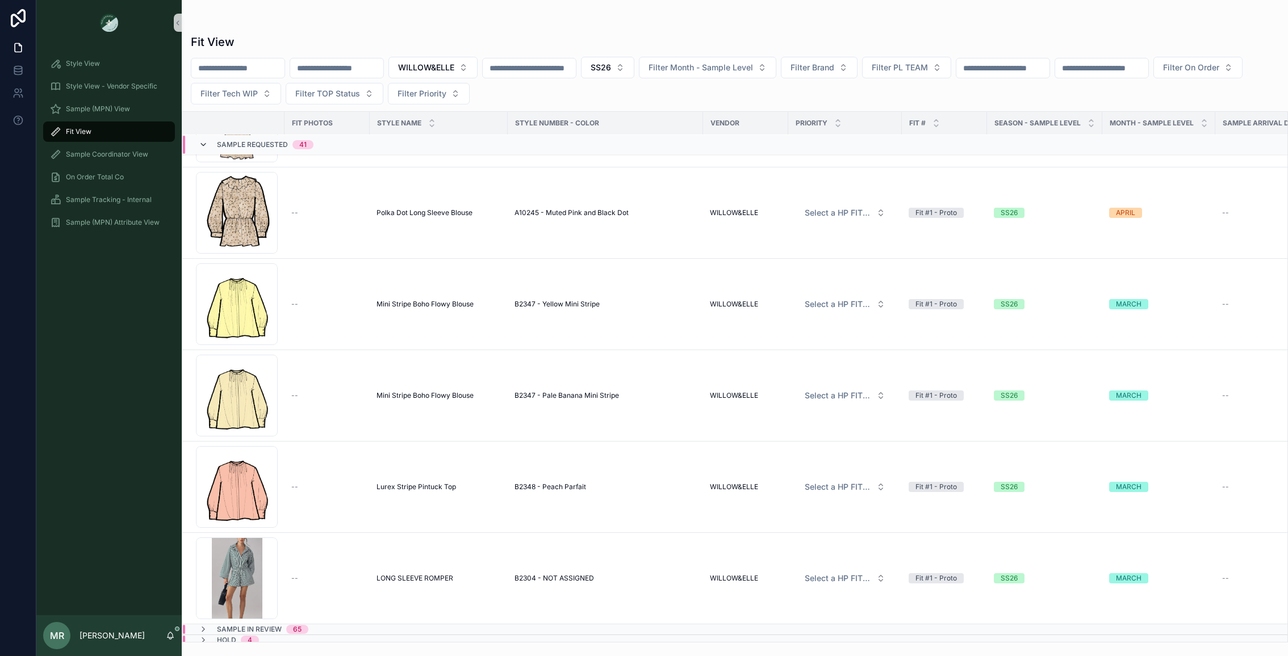
click at [202, 141] on icon at bounding box center [203, 144] width 9 height 9
